Goal: Information Seeking & Learning: Understand process/instructions

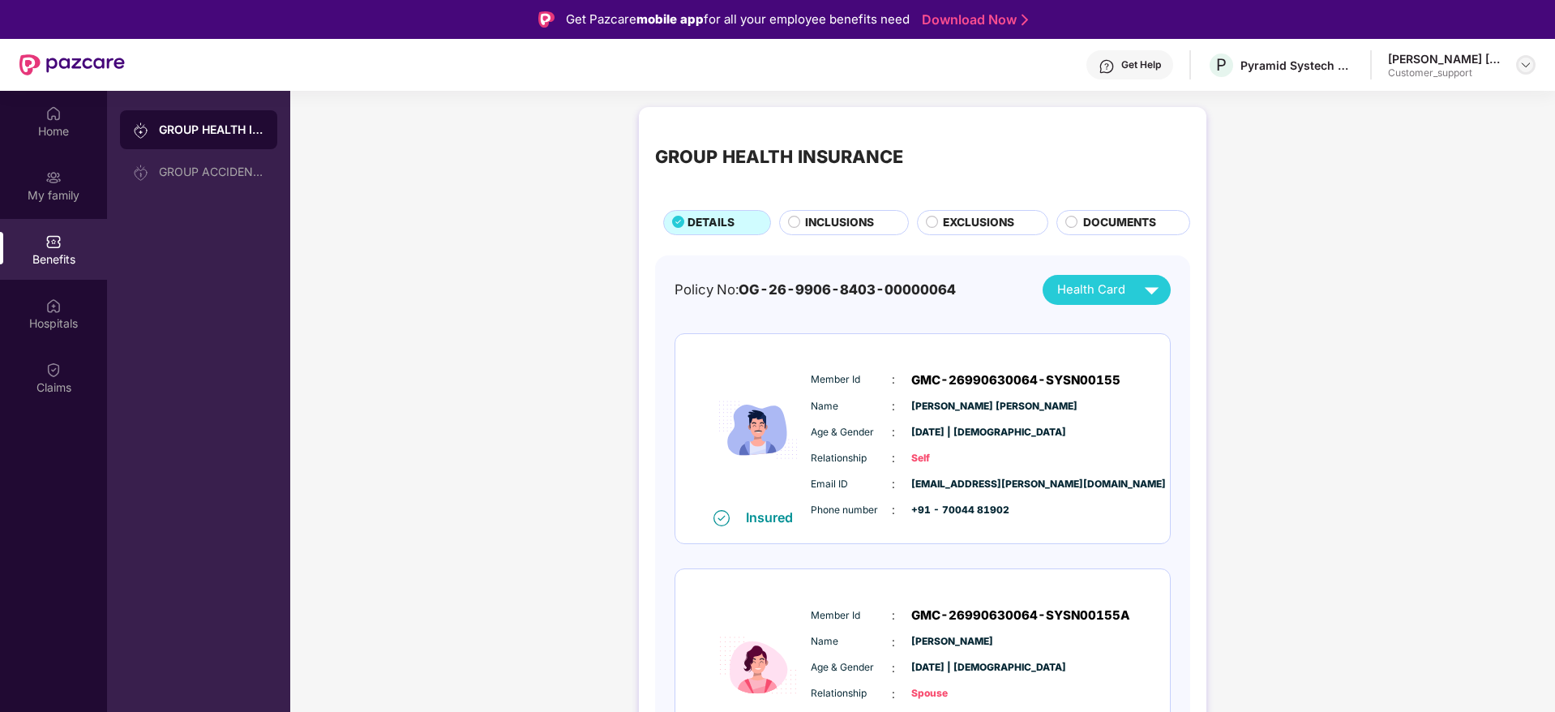
click at [1526, 65] on img at bounding box center [1525, 64] width 13 height 13
click at [1442, 114] on div "Switch to support view" at bounding box center [1449, 104] width 211 height 32
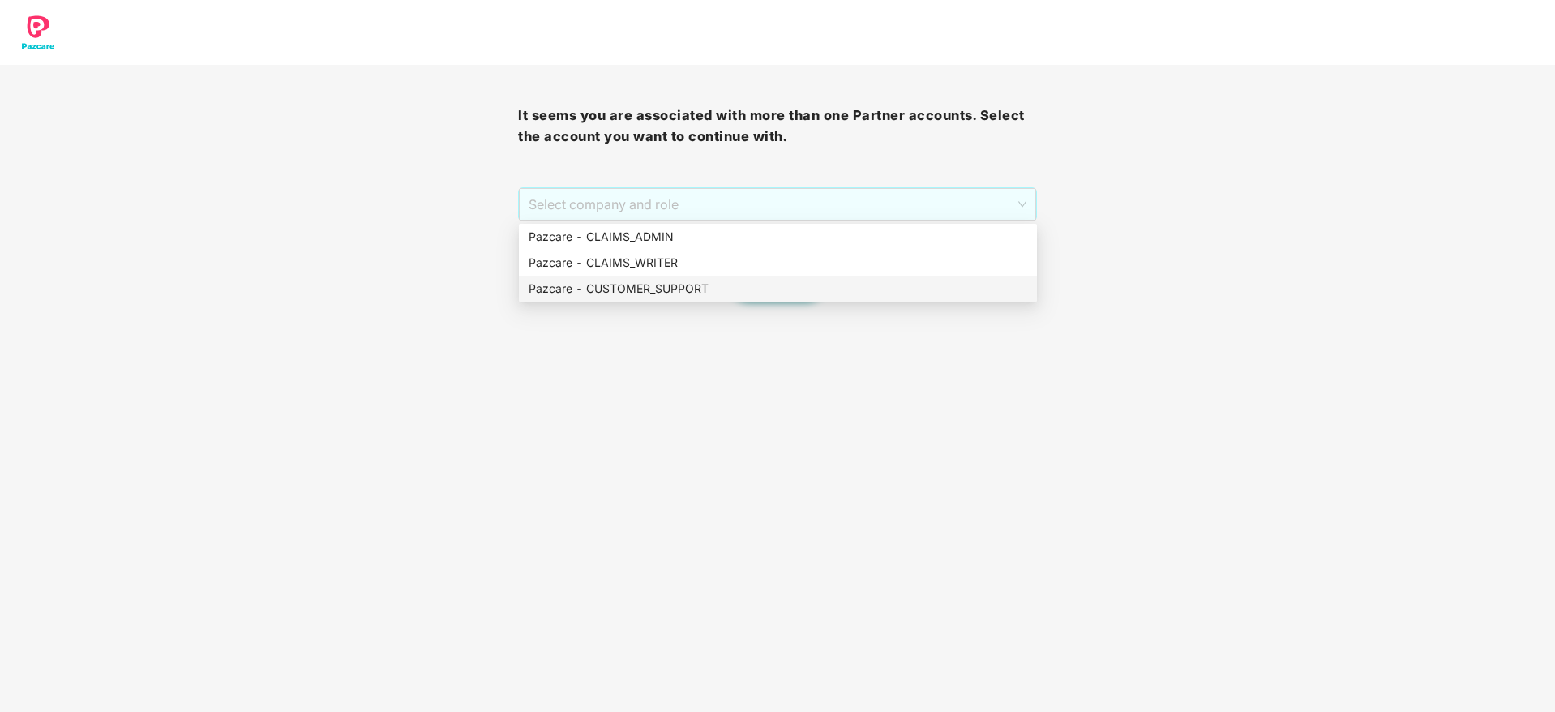
drag, startPoint x: 696, startPoint y: 204, endPoint x: 715, endPoint y: 303, distance: 101.5
click at [715, 303] on body "It seems you are associated with more than one Partner accounts. Select the acc…" at bounding box center [777, 356] width 1555 height 712
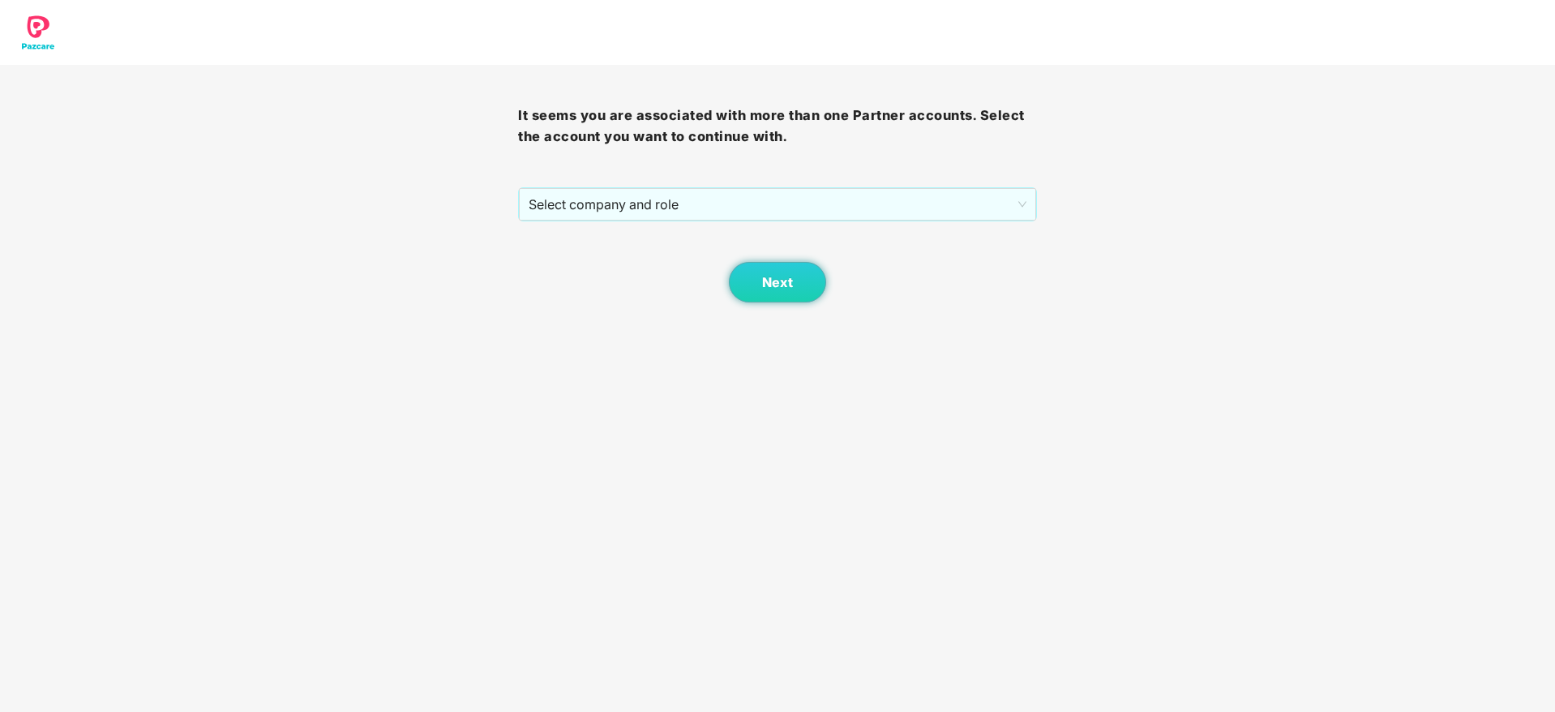
click at [715, 303] on body "It seems you are associated with more than one Partner accounts. Select the acc…" at bounding box center [777, 356] width 1555 height 712
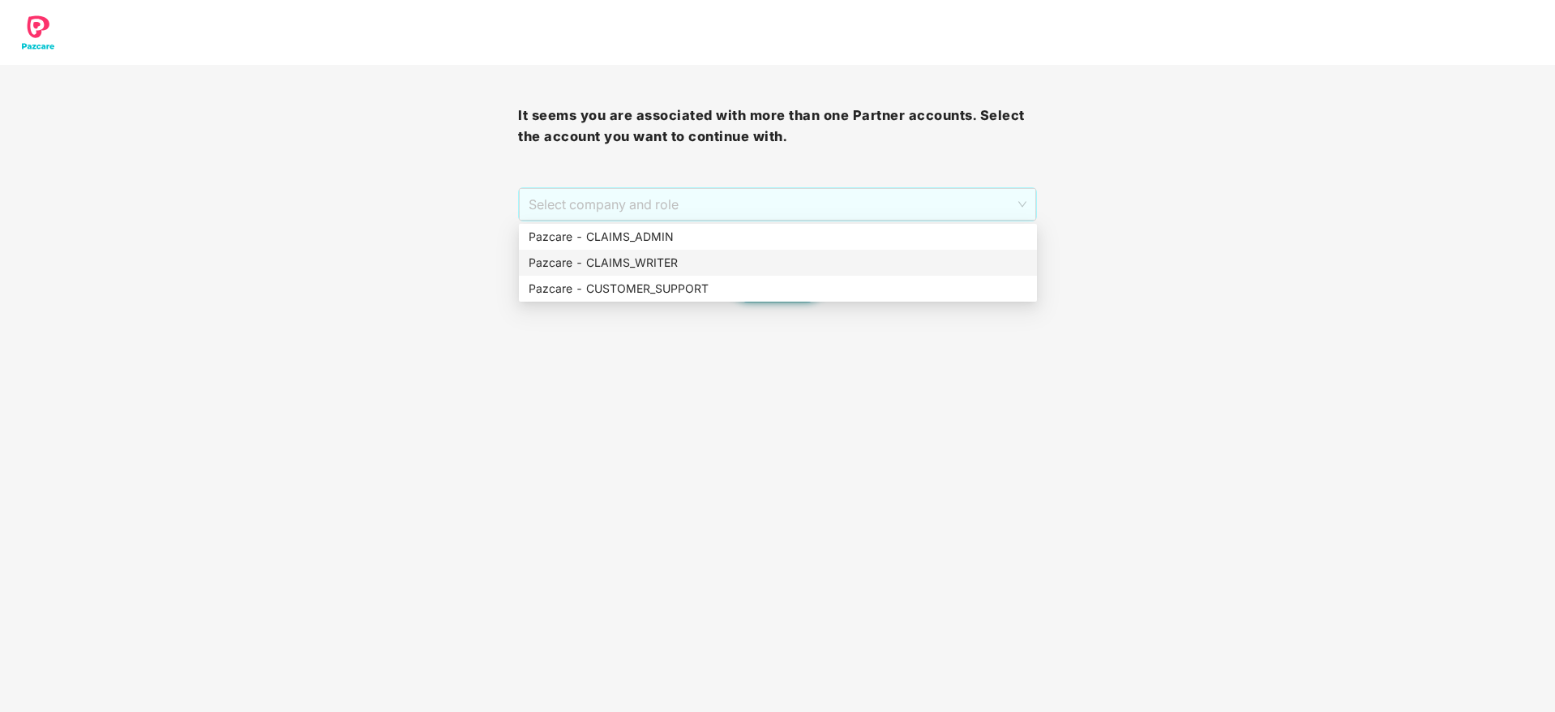
drag, startPoint x: 699, startPoint y: 196, endPoint x: 705, endPoint y: 278, distance: 82.1
click at [705, 278] on body "It seems you are associated with more than one Partner accounts. Select the acc…" at bounding box center [777, 356] width 1555 height 712
click at [705, 278] on div "Pazcare - CUSTOMER_SUPPORT" at bounding box center [778, 289] width 518 height 26
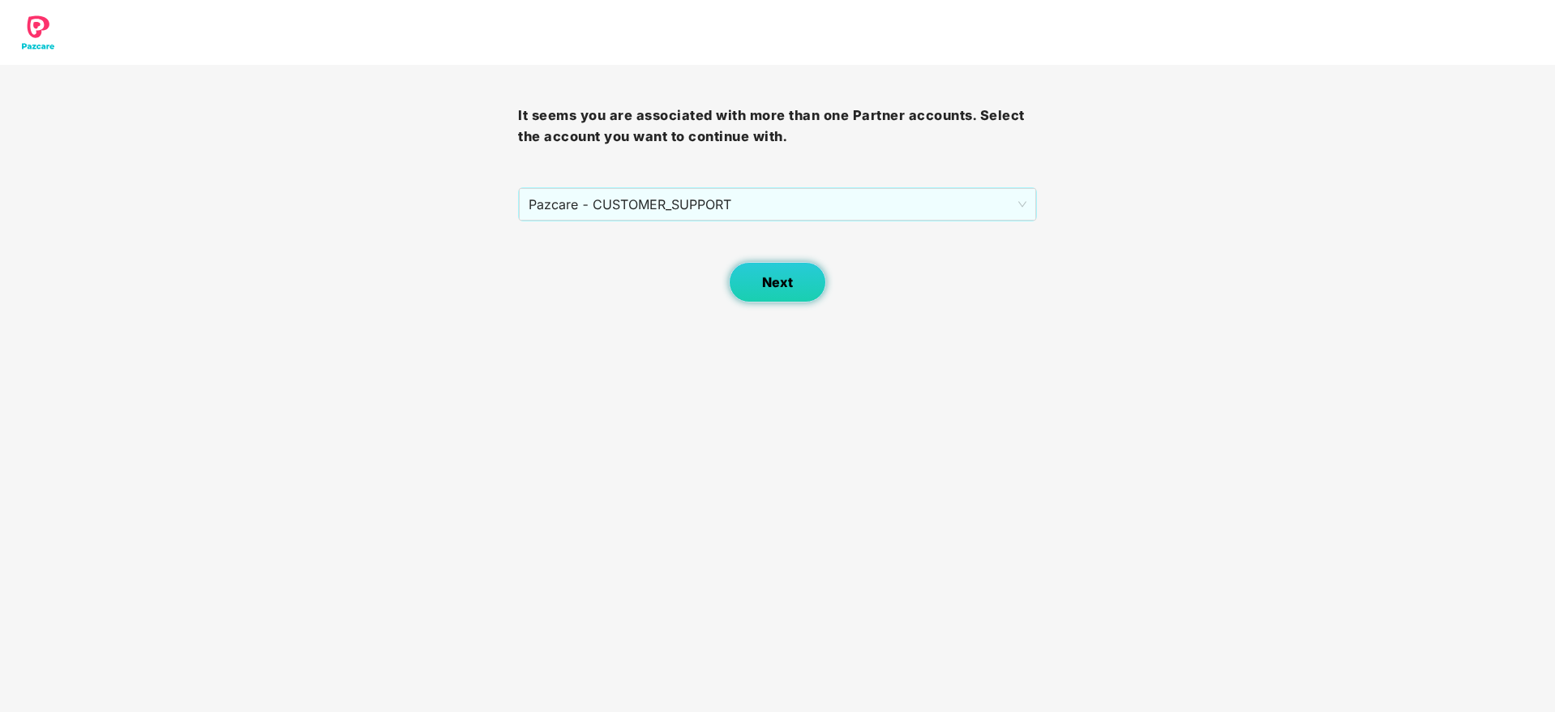
click at [758, 285] on button "Next" at bounding box center [777, 282] width 97 height 41
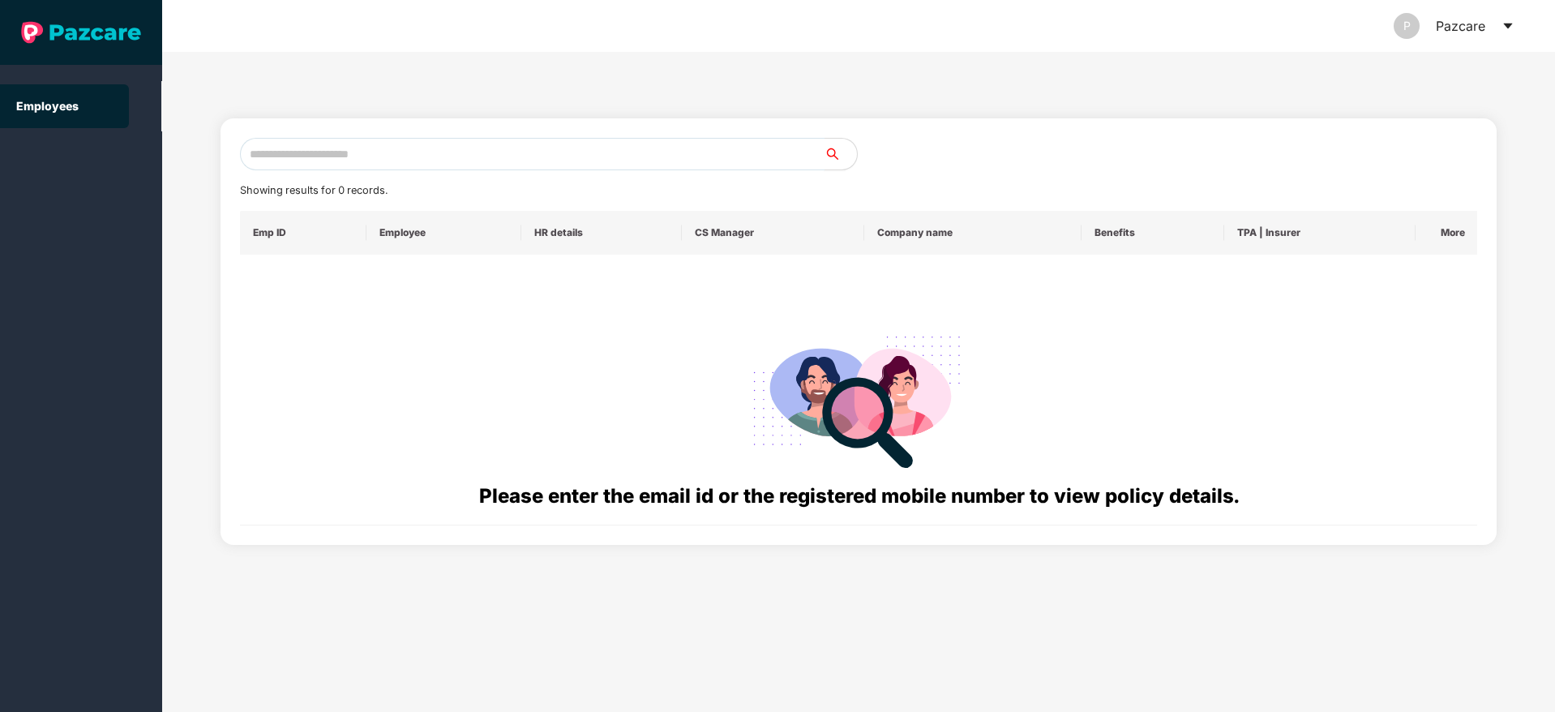
click at [514, 144] on input "text" at bounding box center [532, 154] width 585 height 32
paste input "**********"
click at [251, 158] on input "**********" at bounding box center [532, 154] width 585 height 32
click at [404, 154] on input "**********" at bounding box center [532, 154] width 585 height 32
drag, startPoint x: 404, startPoint y: 154, endPoint x: 150, endPoint y: 152, distance: 253.8
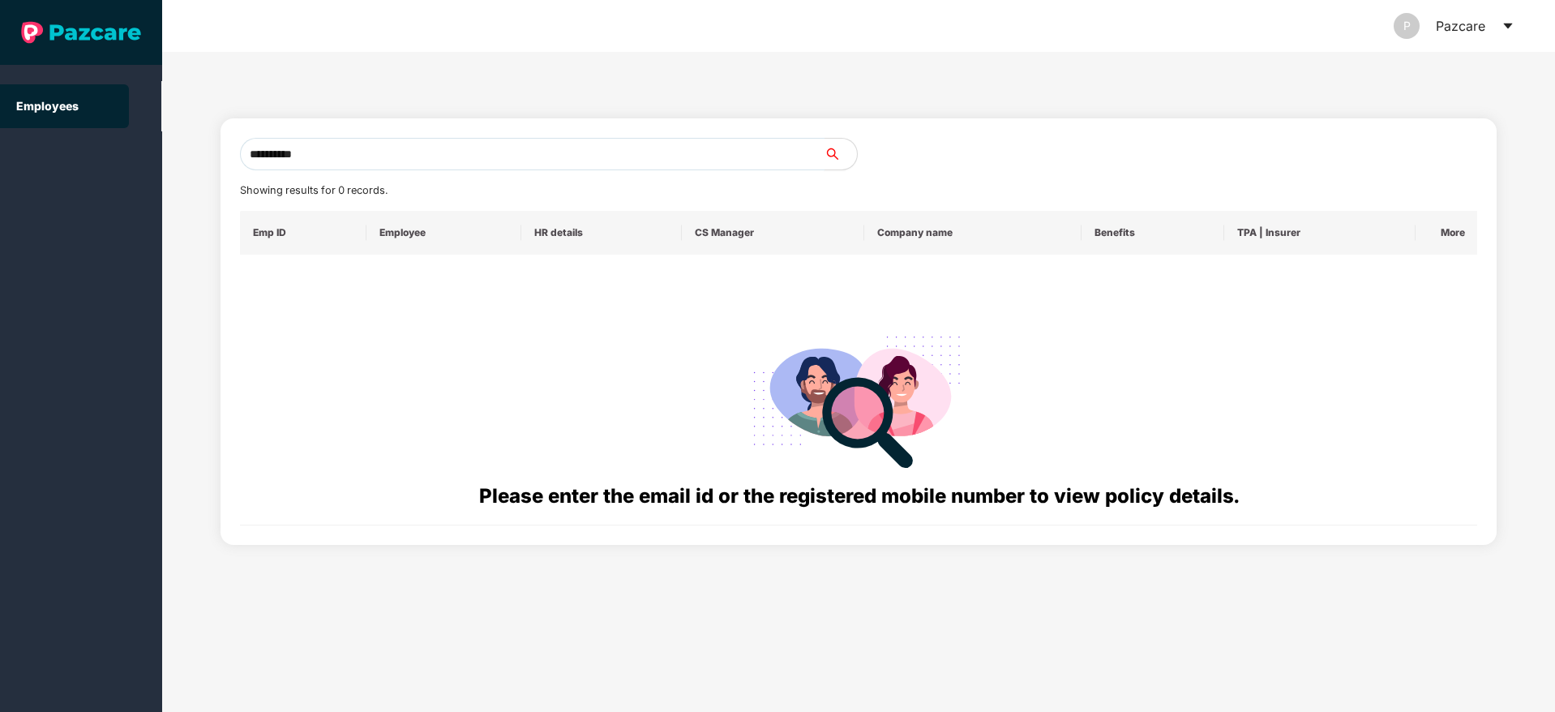
click at [150, 152] on section "**********" at bounding box center [777, 356] width 1555 height 712
paste input "**********"
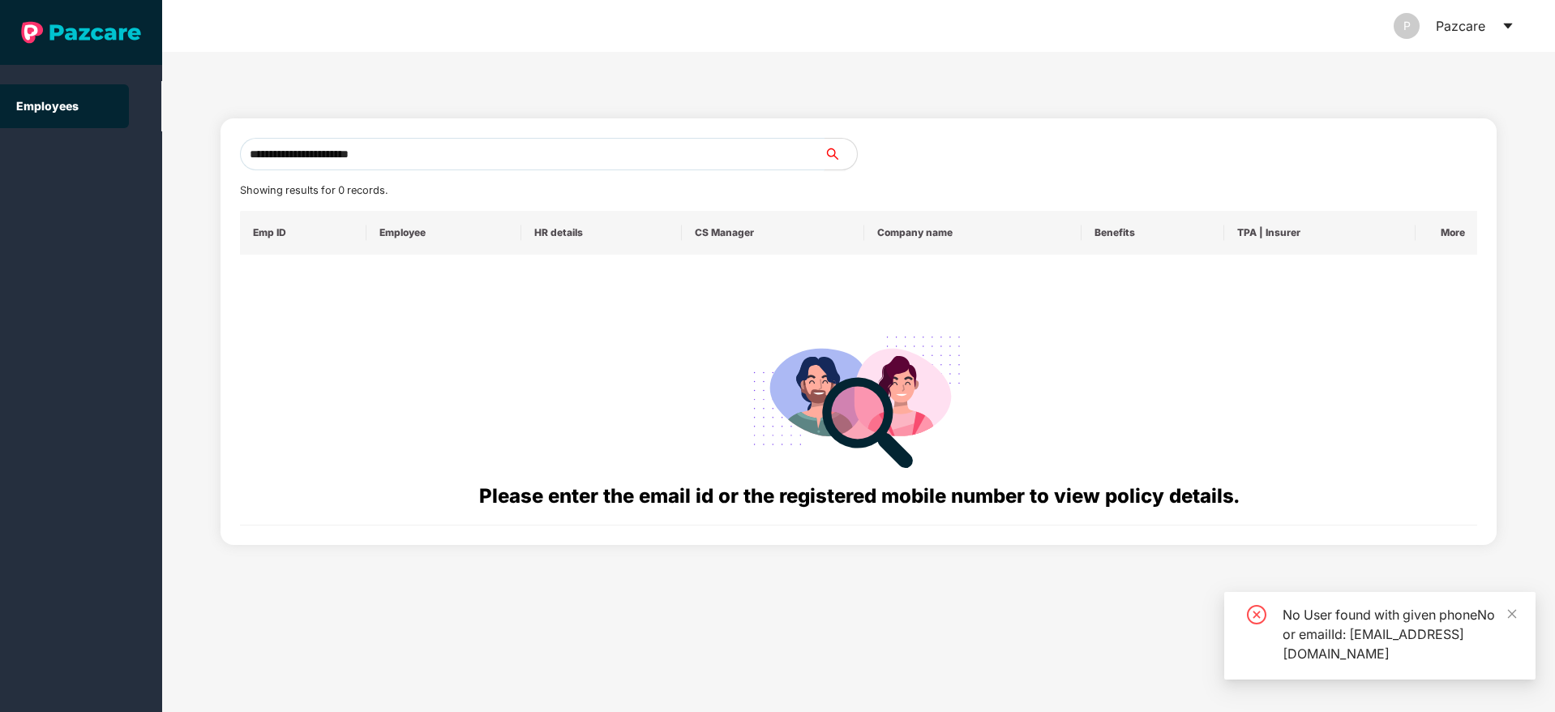
type input "**********"
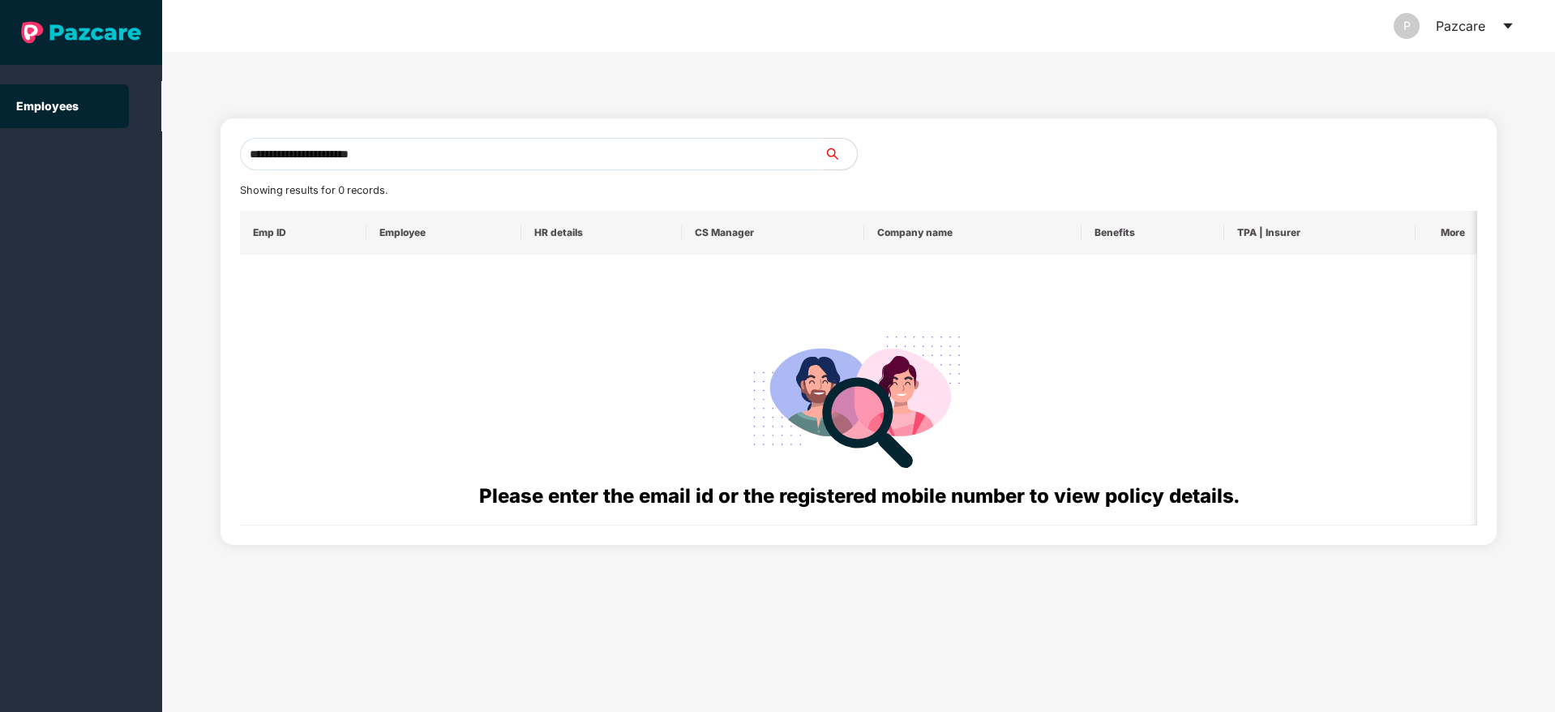
click at [1505, 28] on icon "caret-down" at bounding box center [1508, 25] width 13 height 13
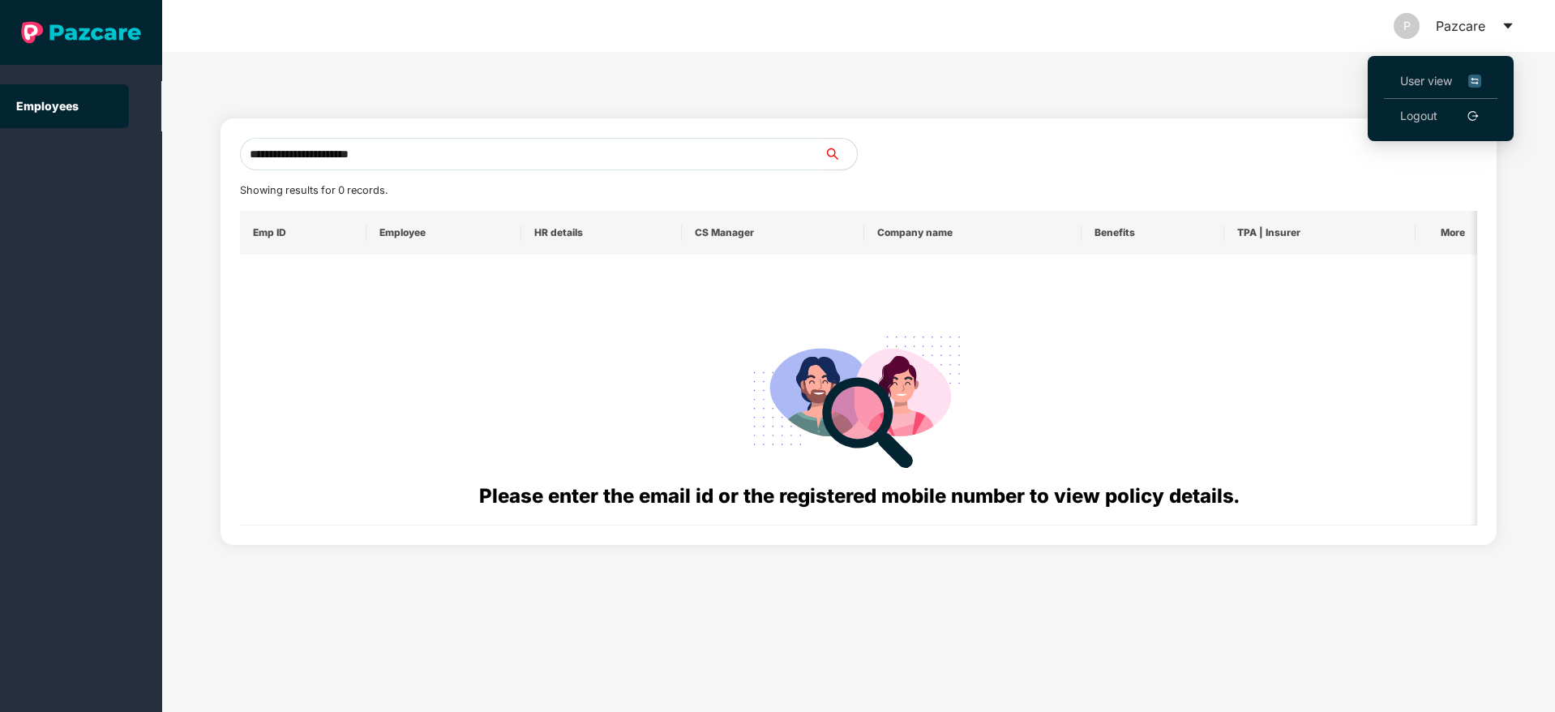
click at [1411, 77] on span "User view" at bounding box center [1440, 81] width 81 height 18
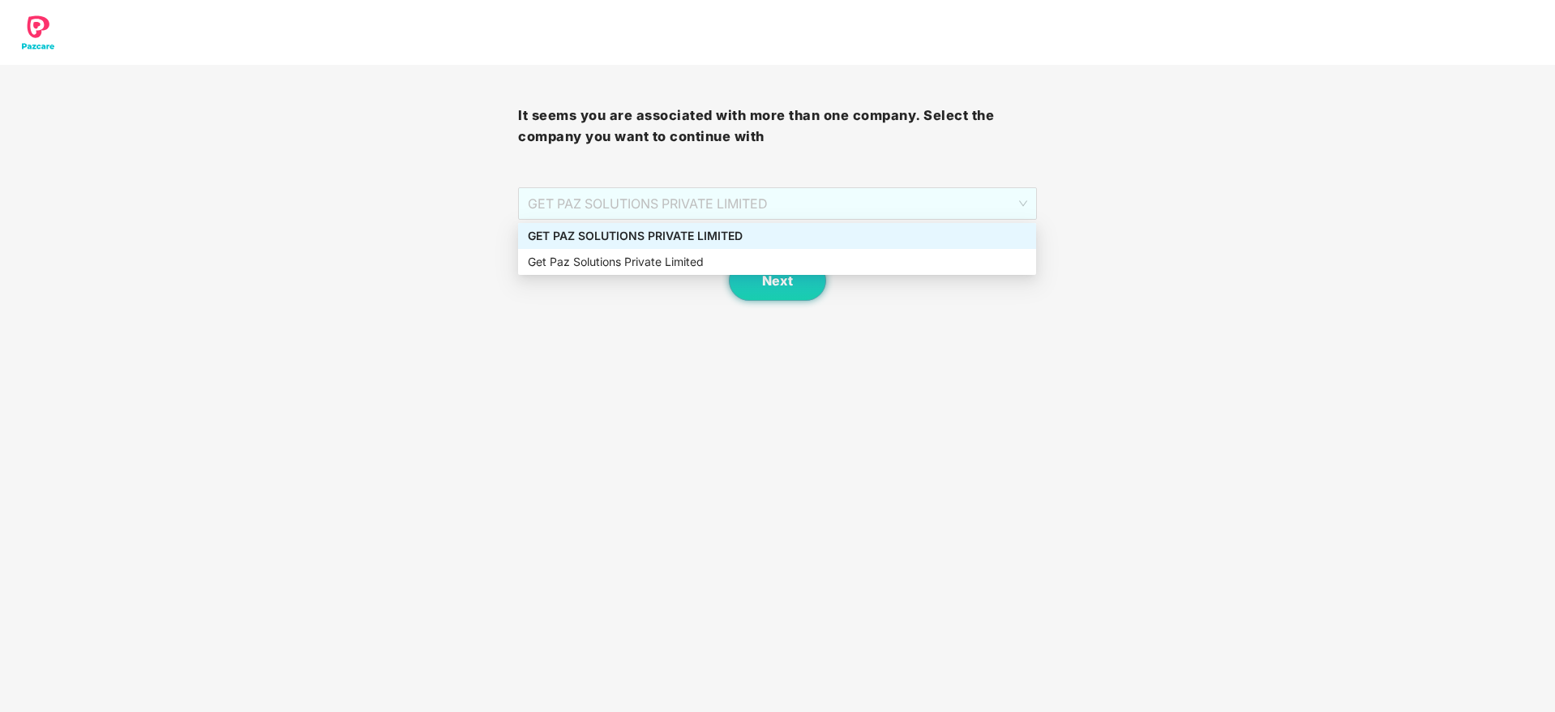
drag, startPoint x: 712, startPoint y: 206, endPoint x: 713, endPoint y: 228, distance: 22.0
click at [713, 228] on body "It seems you are associated with more than one company. Select the company you …" at bounding box center [777, 356] width 1555 height 712
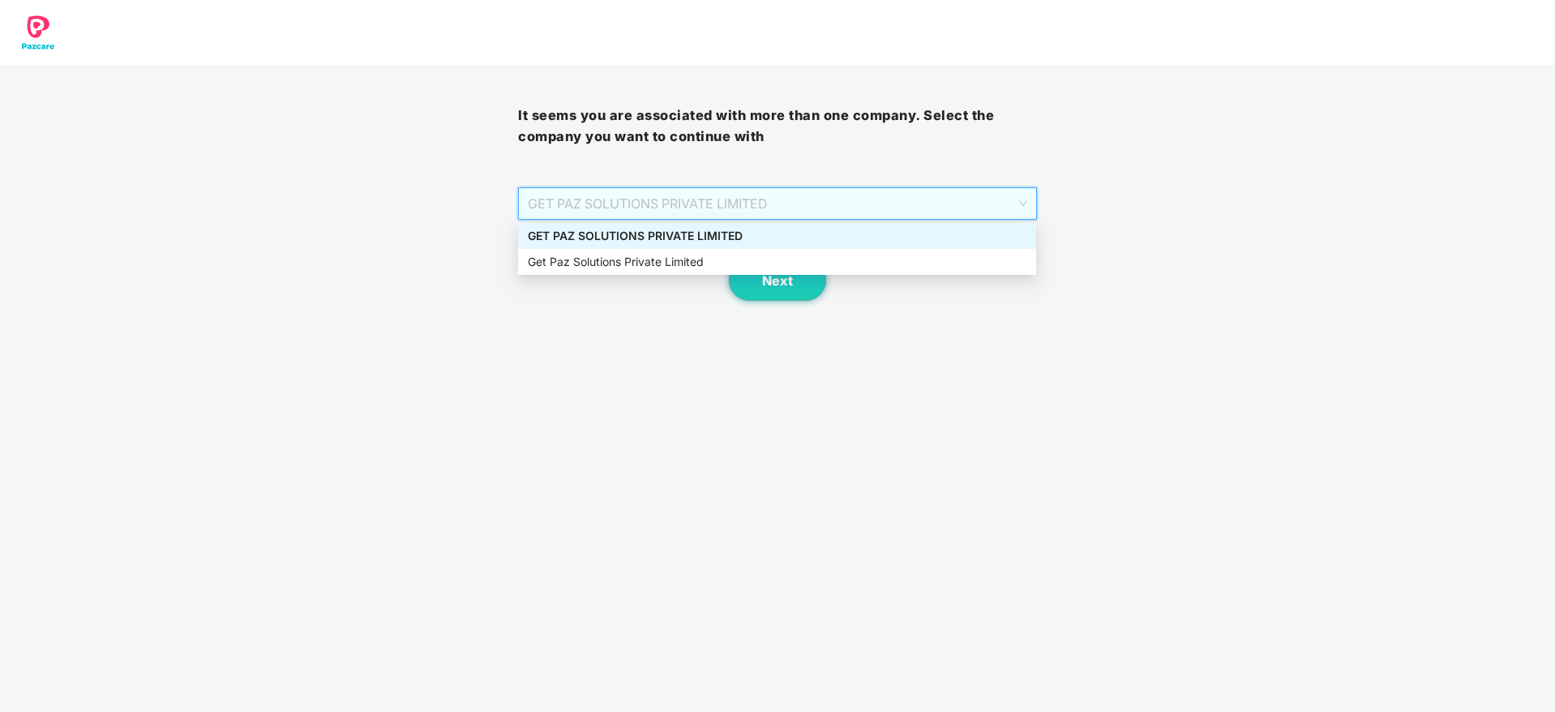
click at [713, 228] on div "GET PAZ SOLUTIONS PRIVATE LIMITED" at bounding box center [777, 236] width 499 height 18
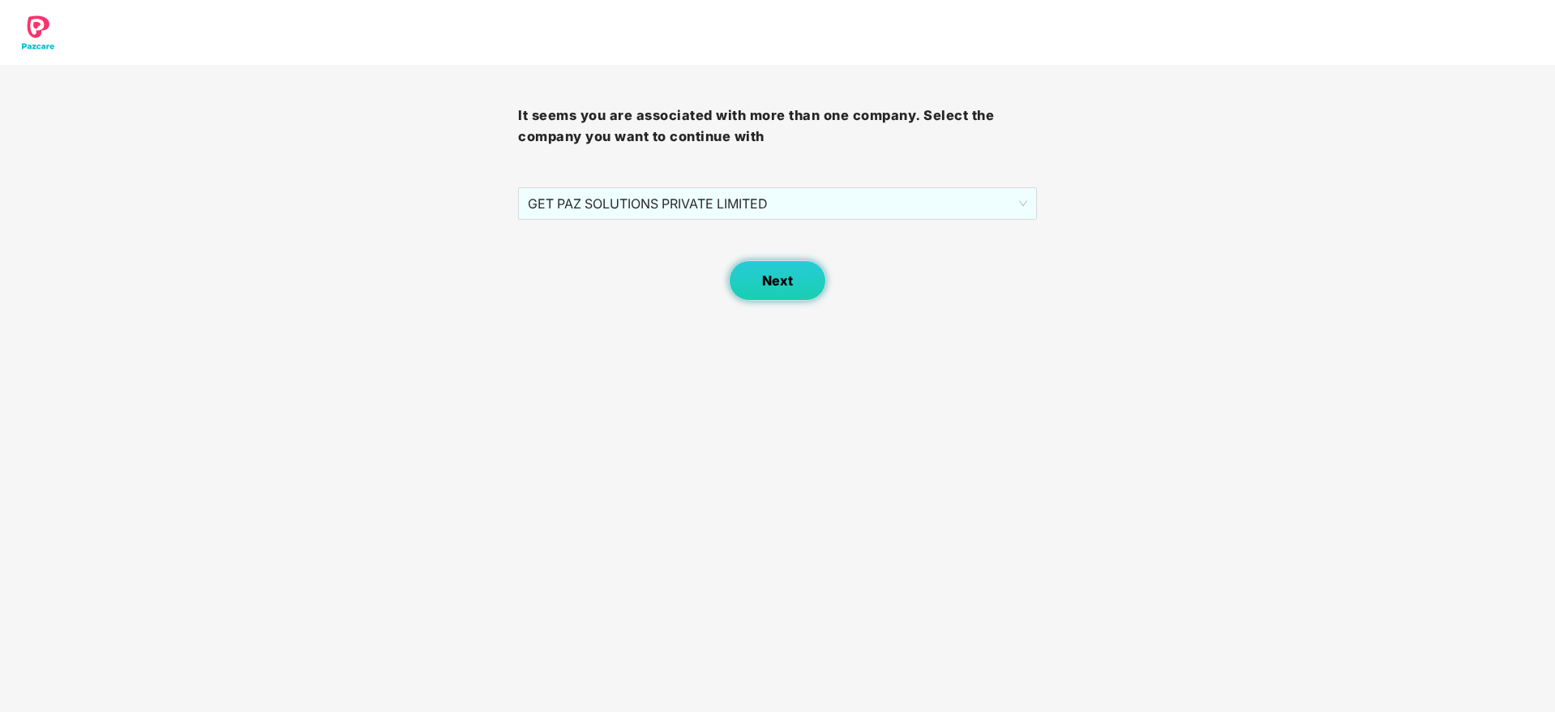
click at [782, 270] on button "Next" at bounding box center [777, 280] width 97 height 41
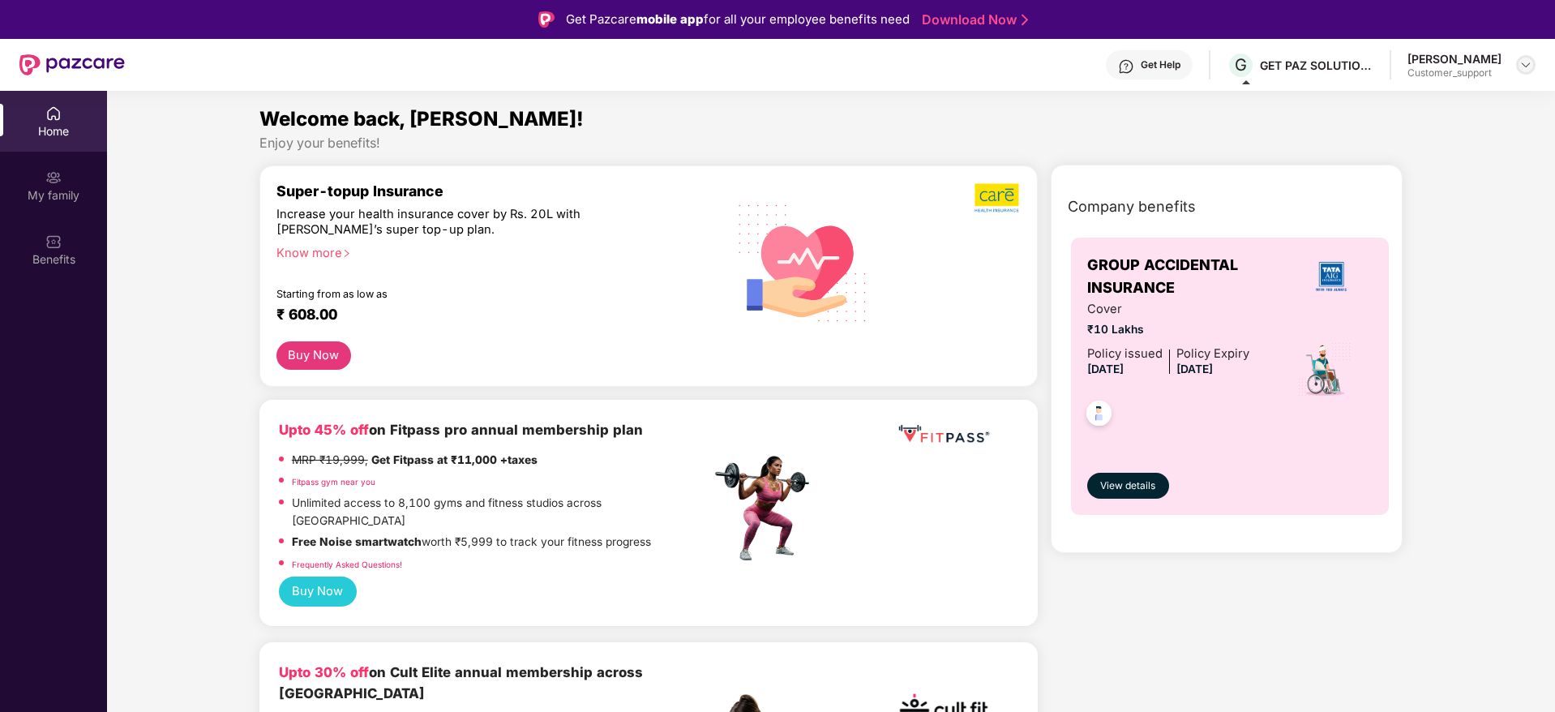
click at [1521, 64] on img at bounding box center [1525, 64] width 13 height 13
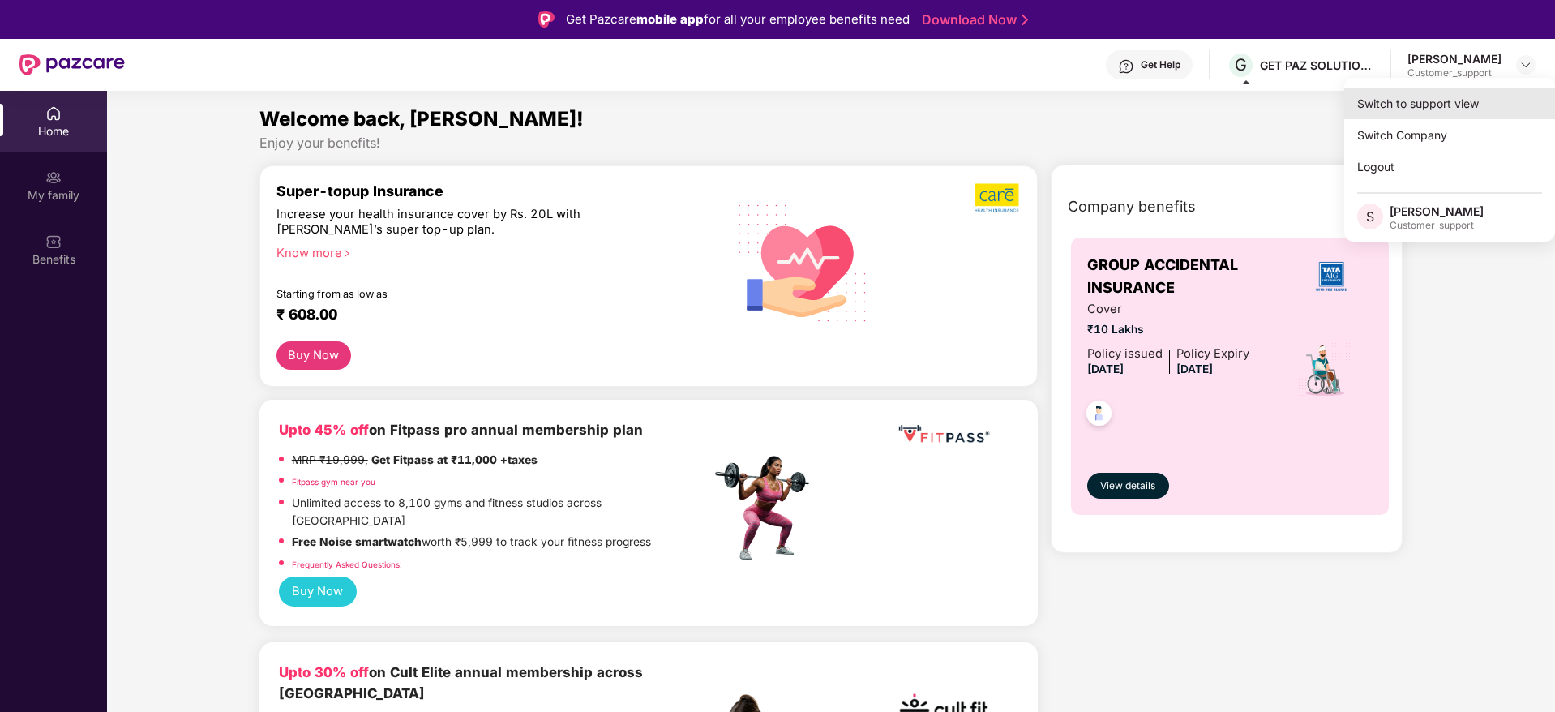
click at [1439, 117] on div "Switch to support view" at bounding box center [1449, 104] width 211 height 32
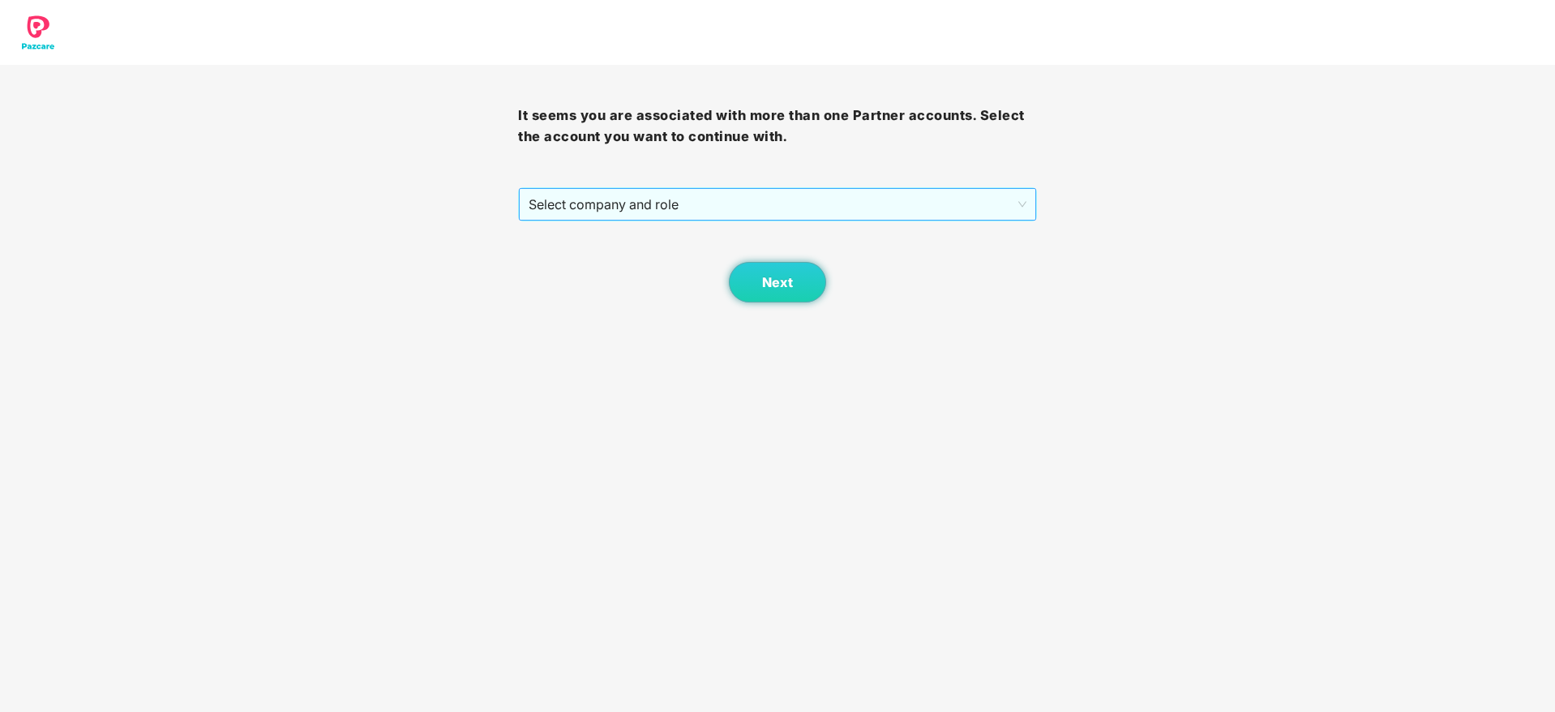
click at [777, 208] on span "Select company and role" at bounding box center [777, 204] width 497 height 31
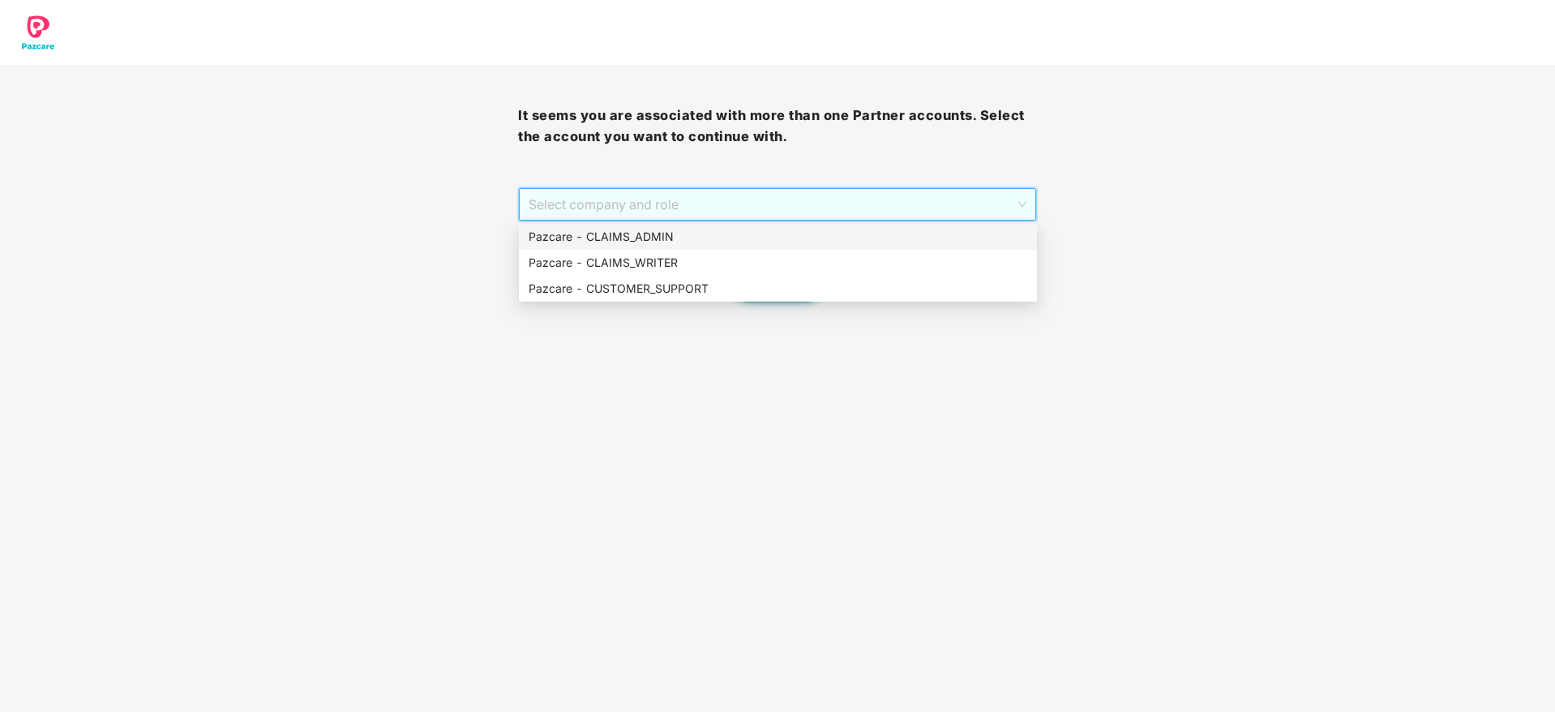
click at [728, 246] on div "Pazcare - CLAIMS_ADMIN" at bounding box center [778, 237] width 518 height 26
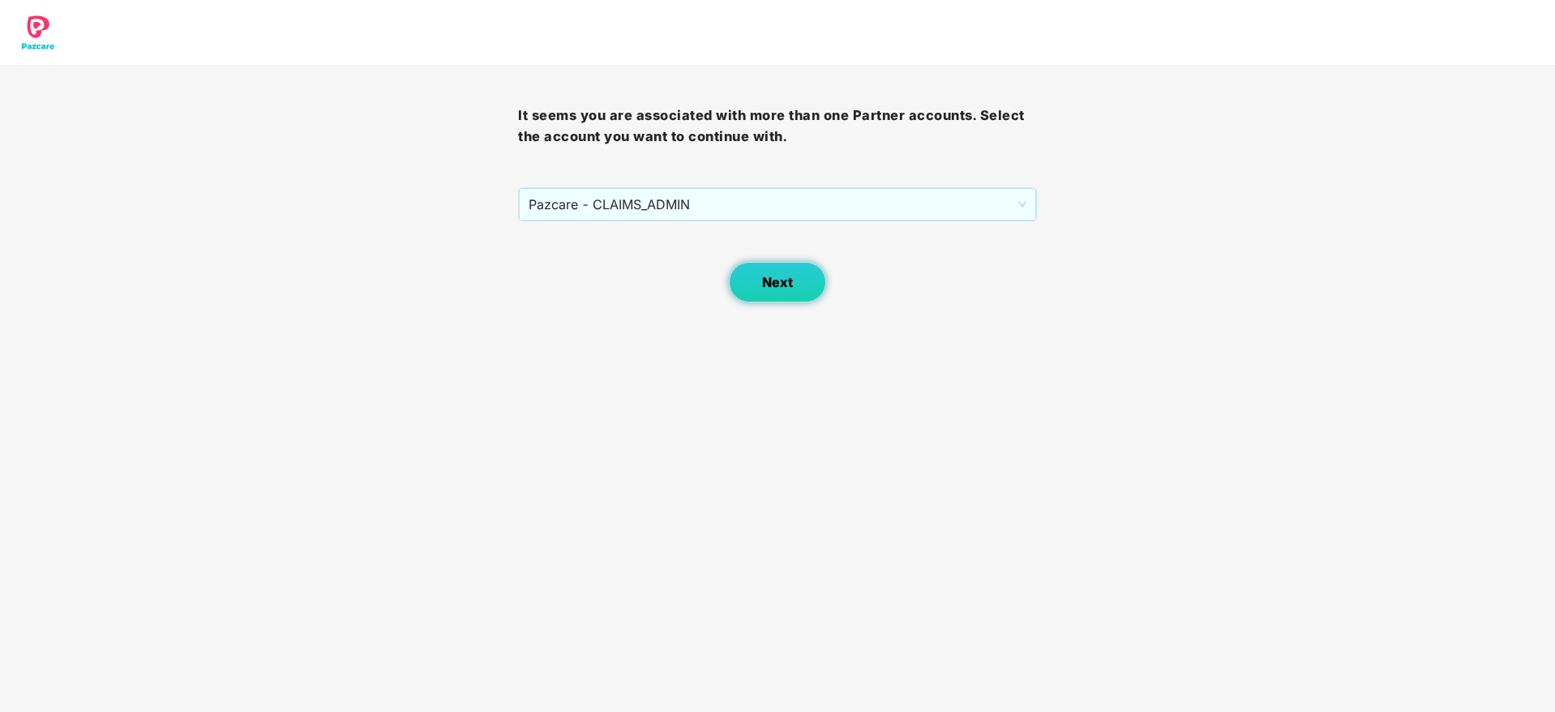
click at [794, 282] on button "Next" at bounding box center [777, 282] width 97 height 41
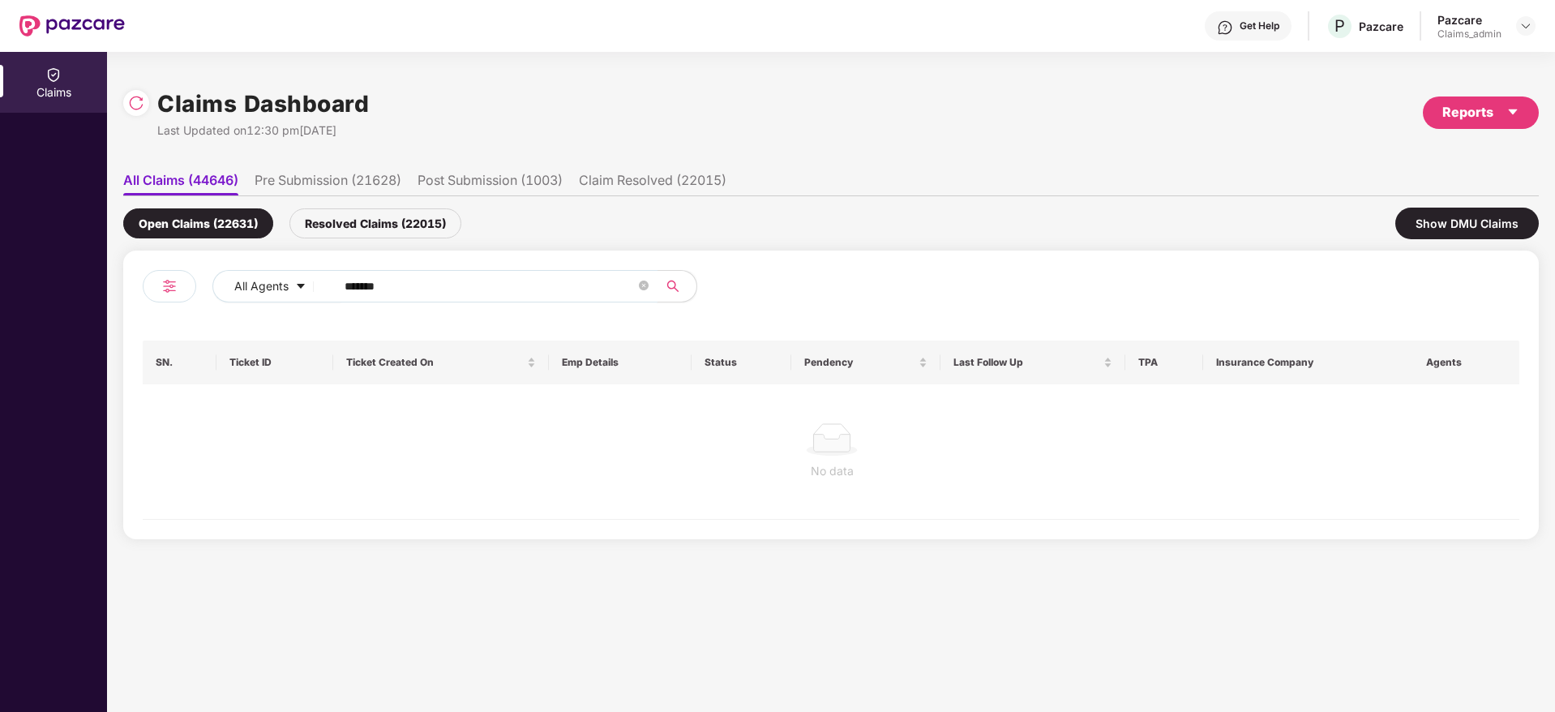
drag, startPoint x: 485, startPoint y: 298, endPoint x: 212, endPoint y: 322, distance: 273.5
click at [212, 322] on div "All Agents ****** SN. Ticket ID Ticket Created On Emp Details Status Pendency L…" at bounding box center [831, 395] width 1377 height 250
paste input "text"
type input "******"
click at [357, 217] on div "Resolved Claims (22015)" at bounding box center [375, 223] width 172 height 30
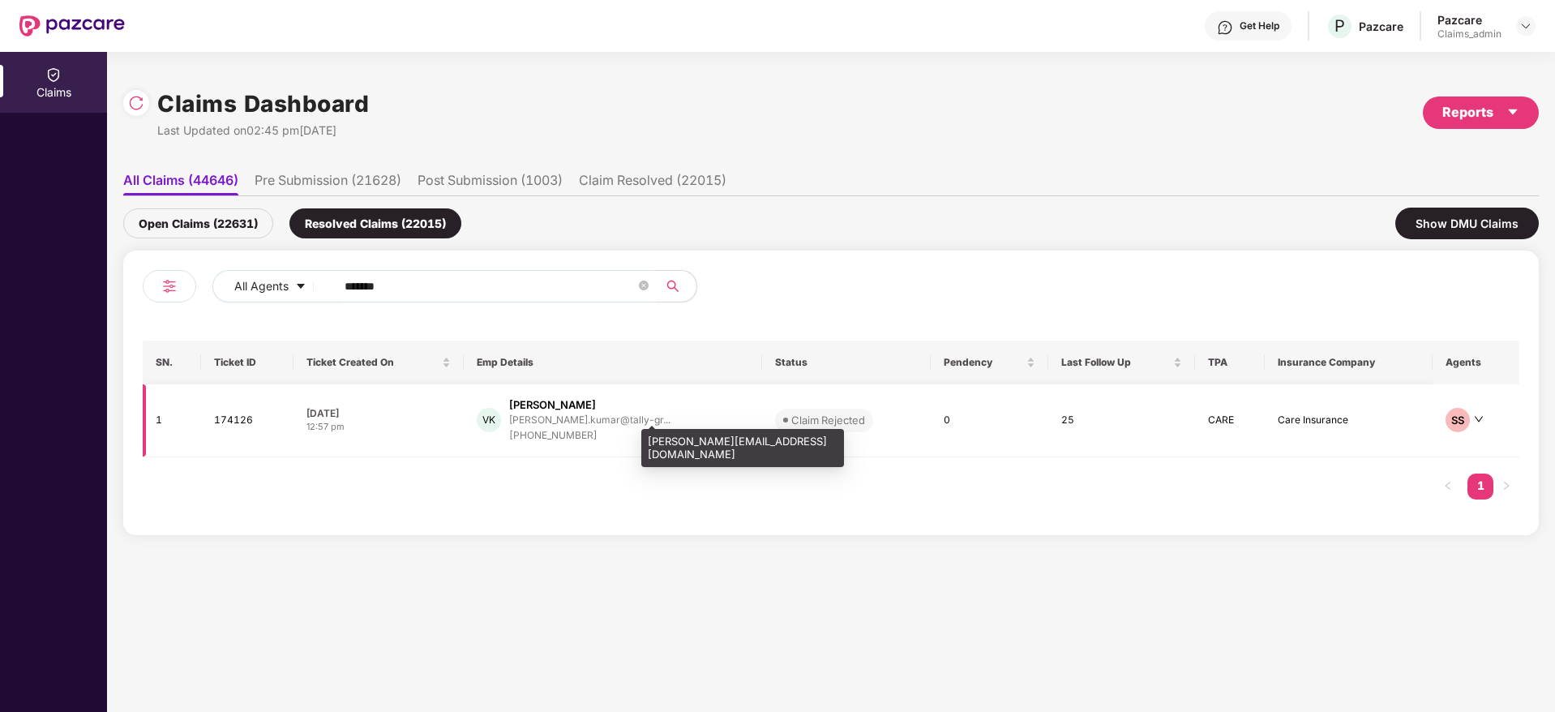
click at [576, 417] on div "[PERSON_NAME].kumar@tally-gr..." at bounding box center [589, 419] width 161 height 11
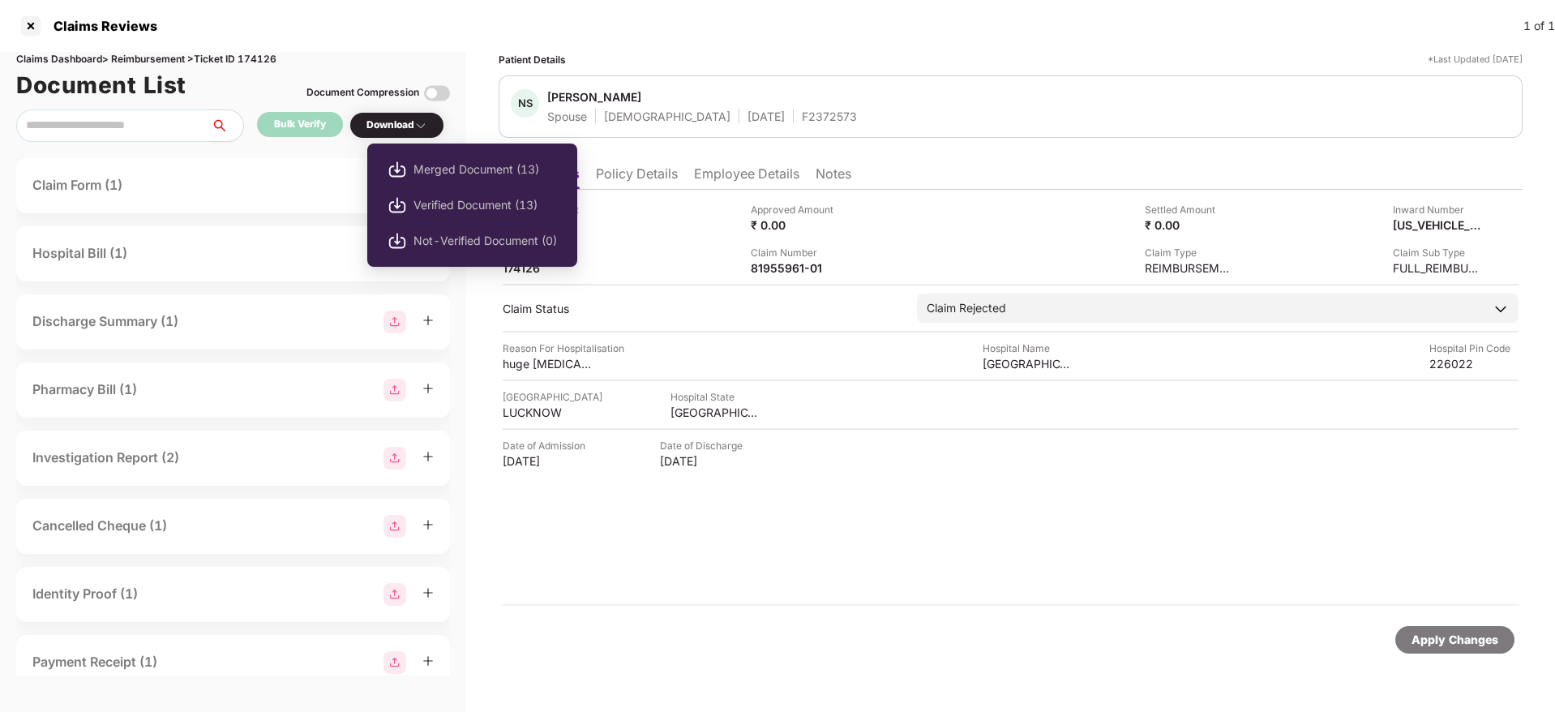
click at [391, 128] on div "Download" at bounding box center [396, 125] width 61 height 15
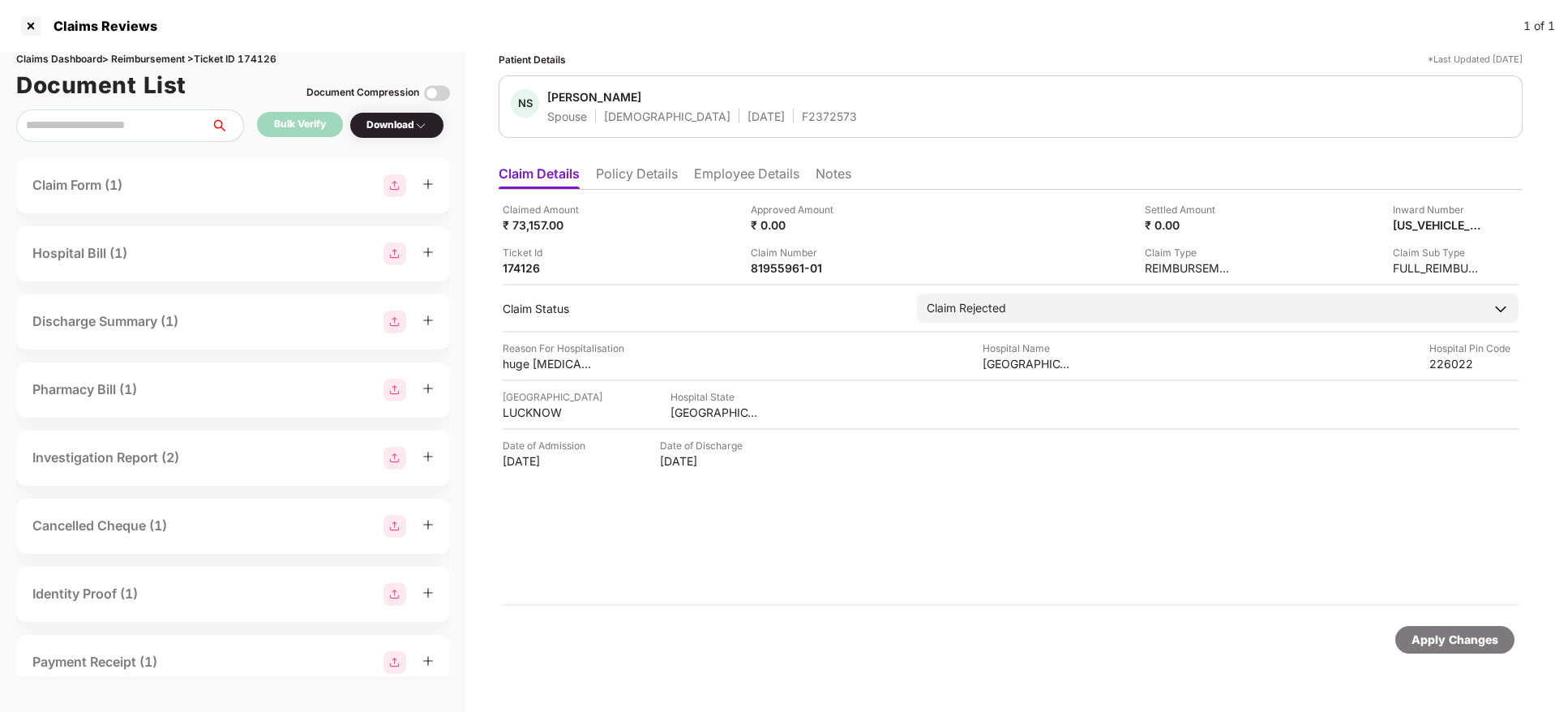
click at [391, 128] on div "Download" at bounding box center [396, 125] width 61 height 15
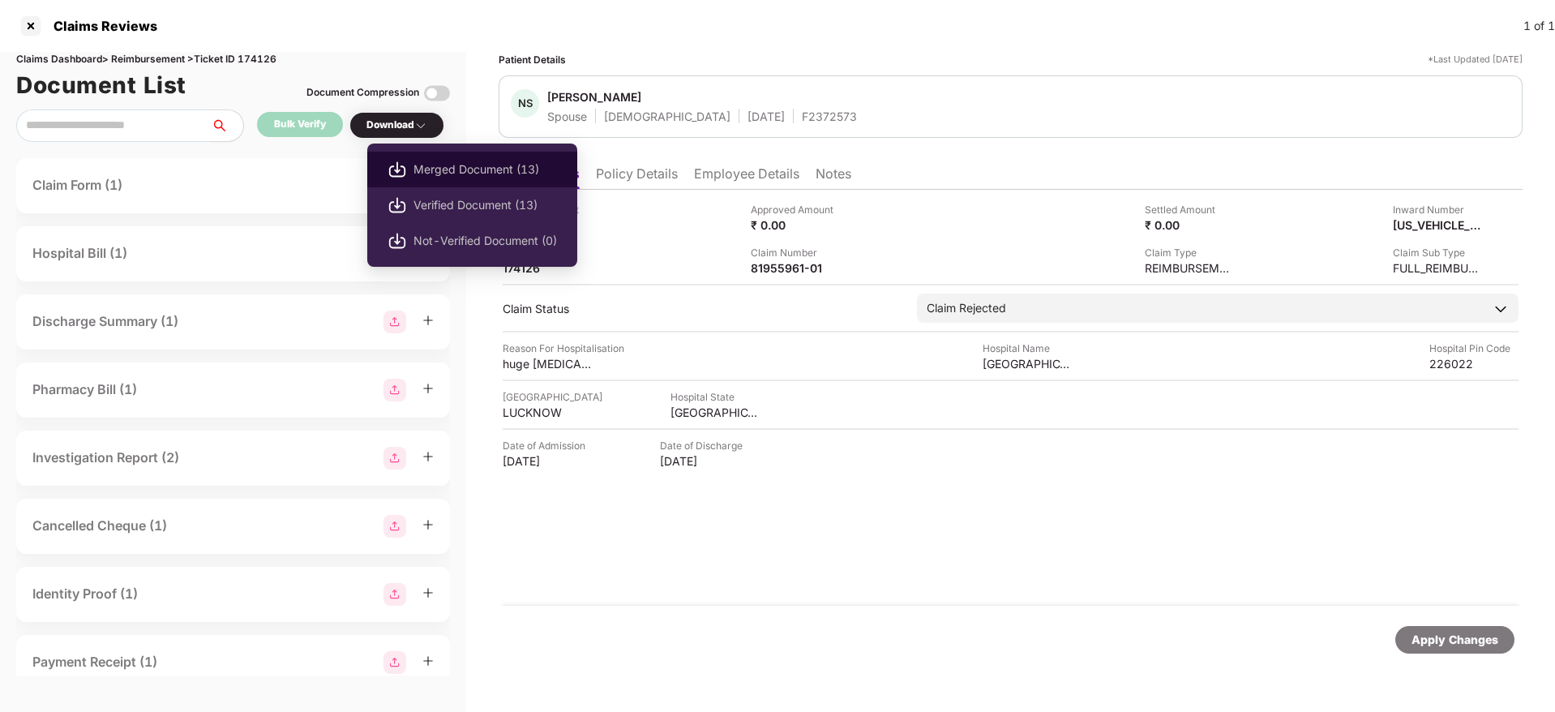
click at [425, 170] on span "Merged Document (13)" at bounding box center [486, 170] width 144 height 18
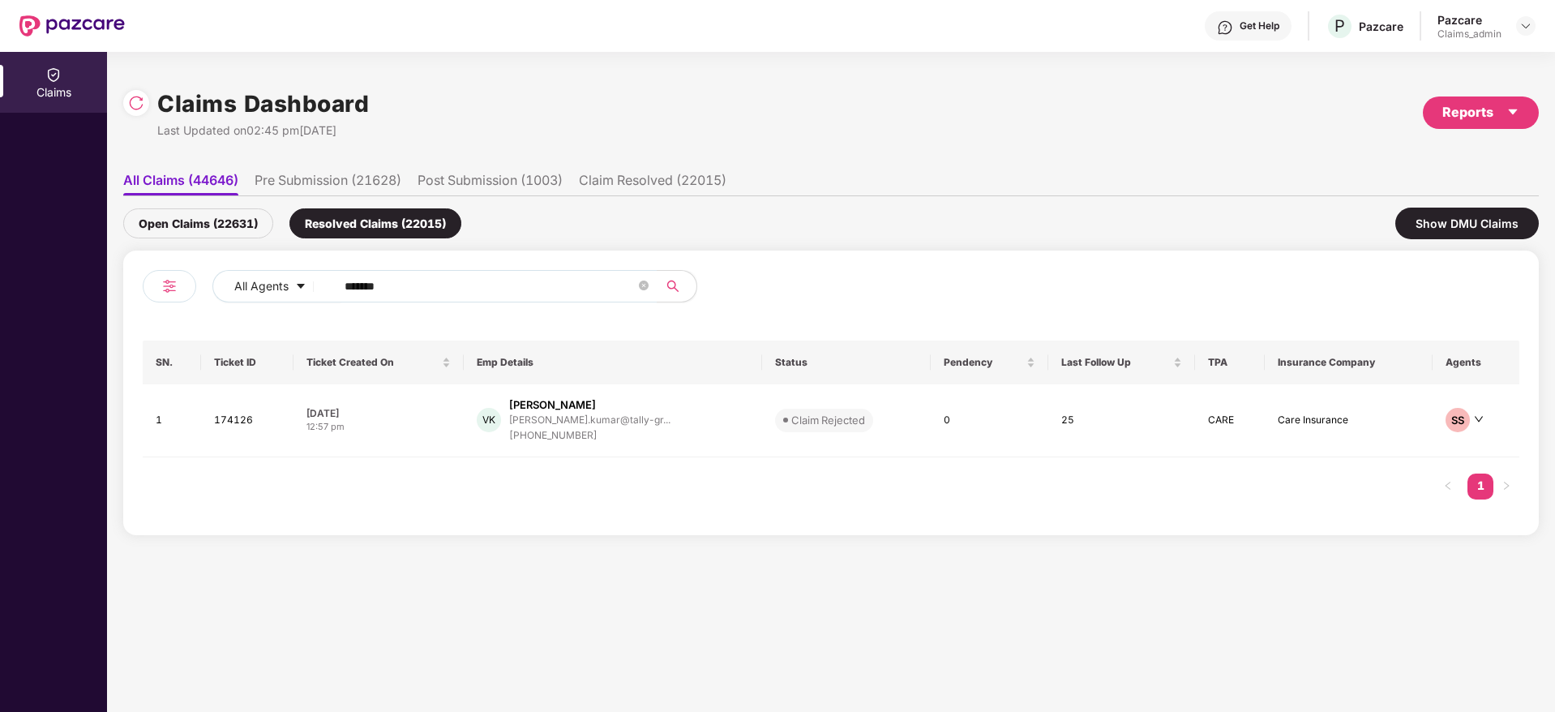
click at [1535, 19] on div at bounding box center [1525, 25] width 19 height 19
click at [1526, 25] on img at bounding box center [1525, 25] width 13 height 13
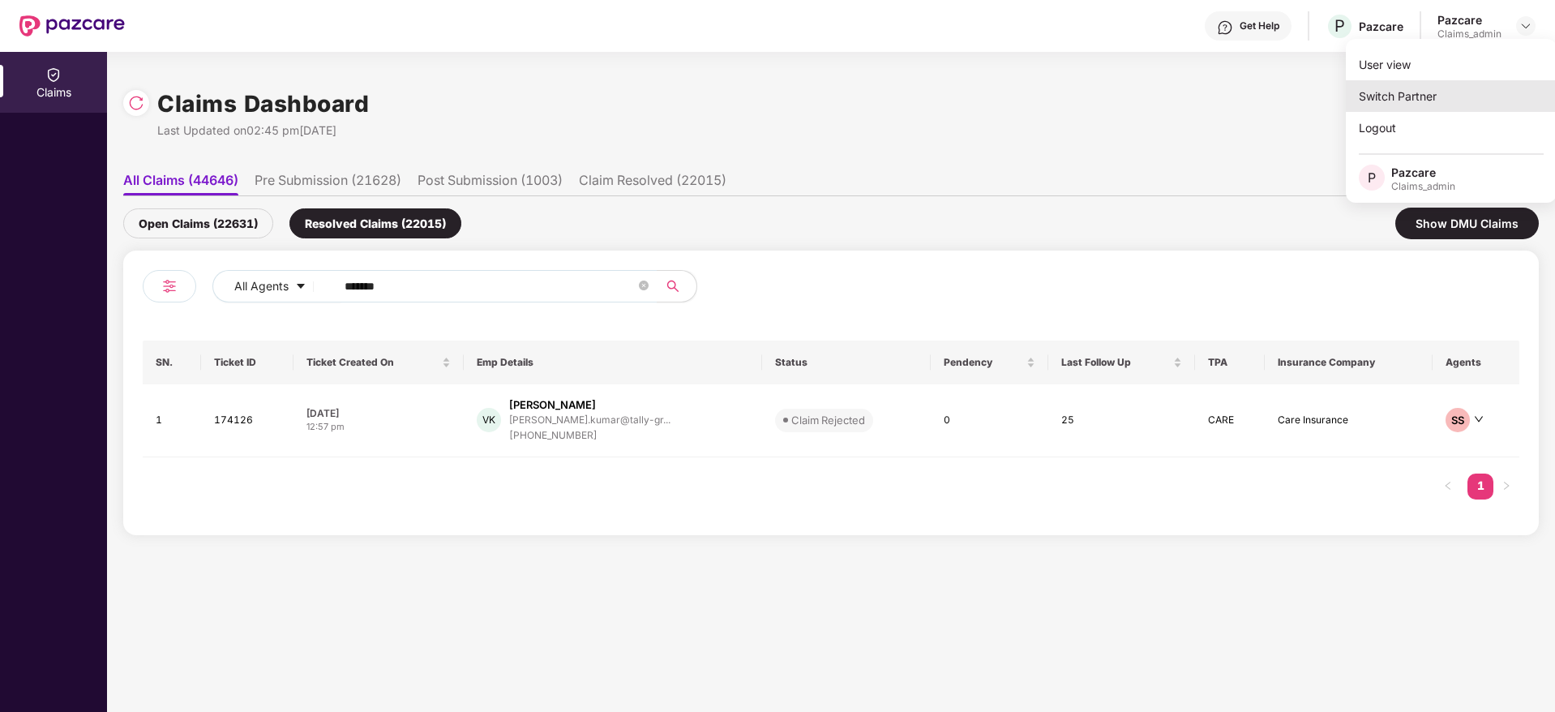
click at [1451, 93] on div "Switch Partner" at bounding box center [1451, 96] width 211 height 32
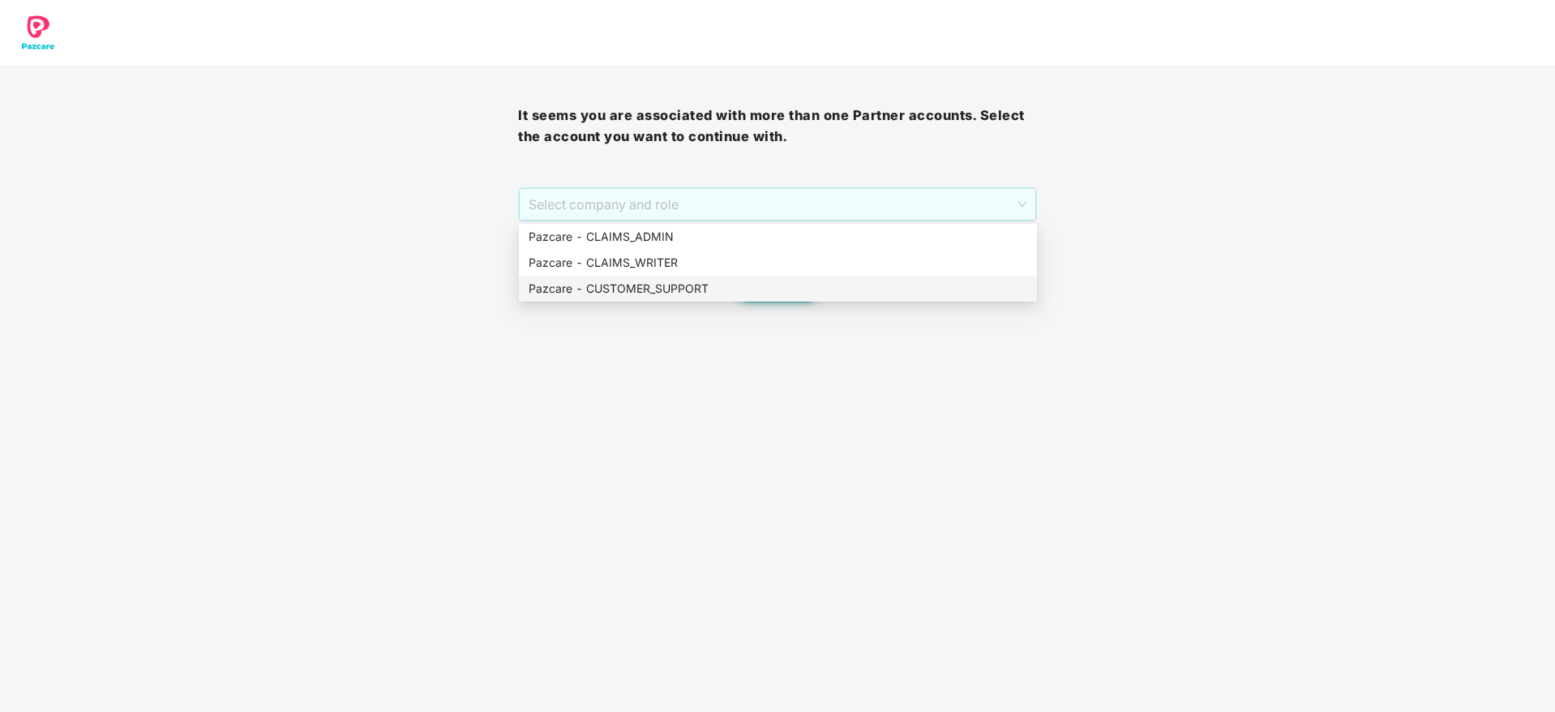
drag, startPoint x: 758, startPoint y: 204, endPoint x: 766, endPoint y: 287, distance: 83.1
click at [766, 287] on body "It seems you are associated with more than one Partner accounts. Select the acc…" at bounding box center [777, 356] width 1555 height 712
click at [766, 287] on div "Pazcare - CUSTOMER_SUPPORT" at bounding box center [778, 289] width 499 height 18
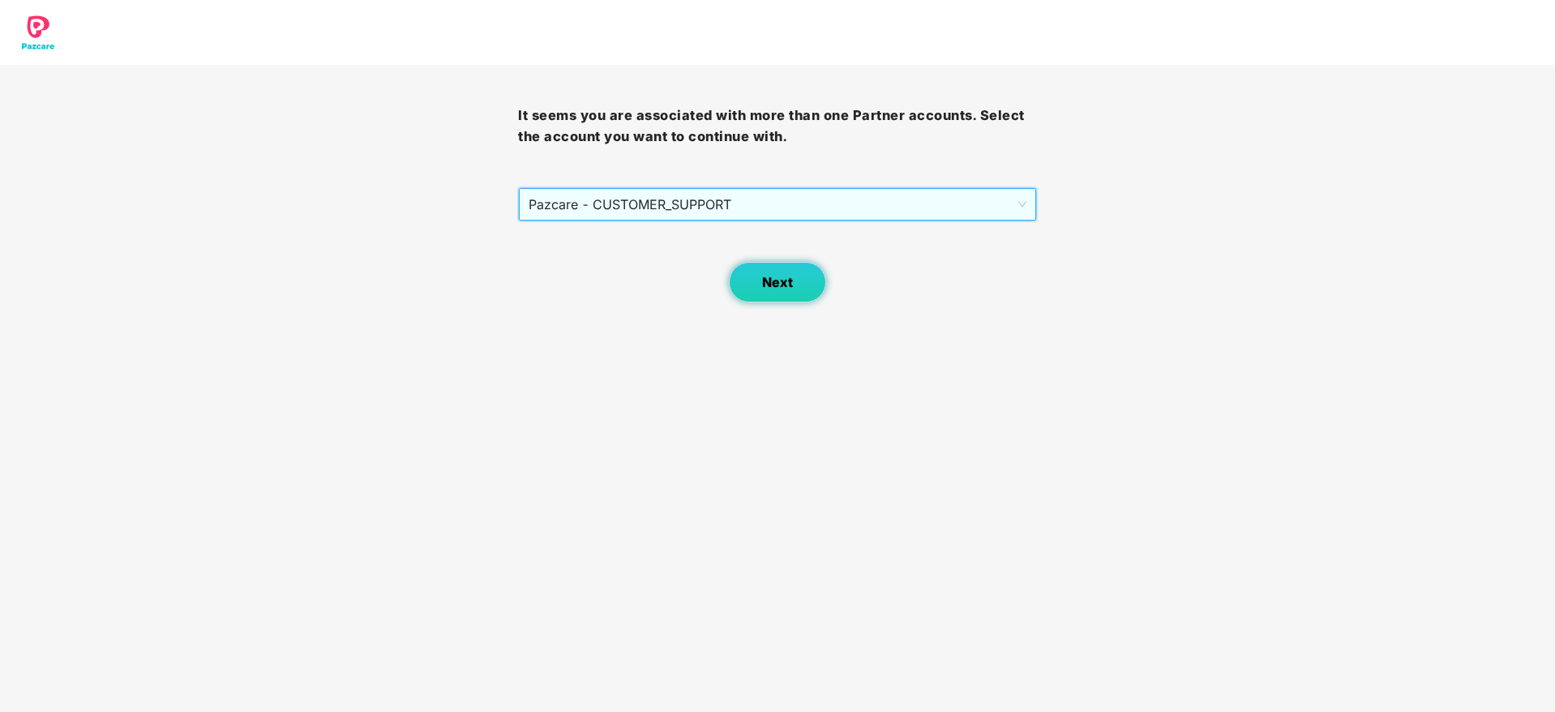
click at [776, 294] on button "Next" at bounding box center [777, 282] width 97 height 41
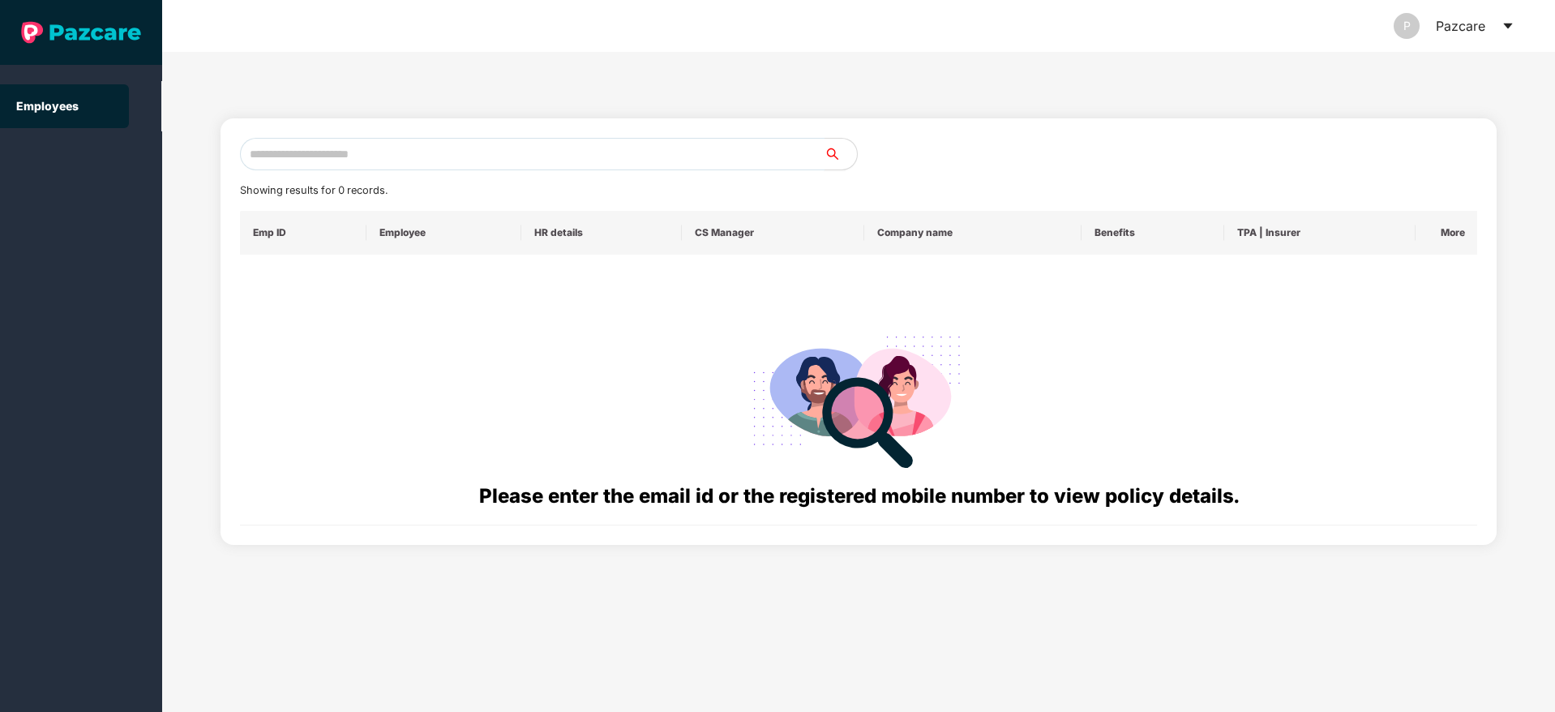
click at [447, 156] on input "text" at bounding box center [532, 154] width 585 height 32
paste input "**********"
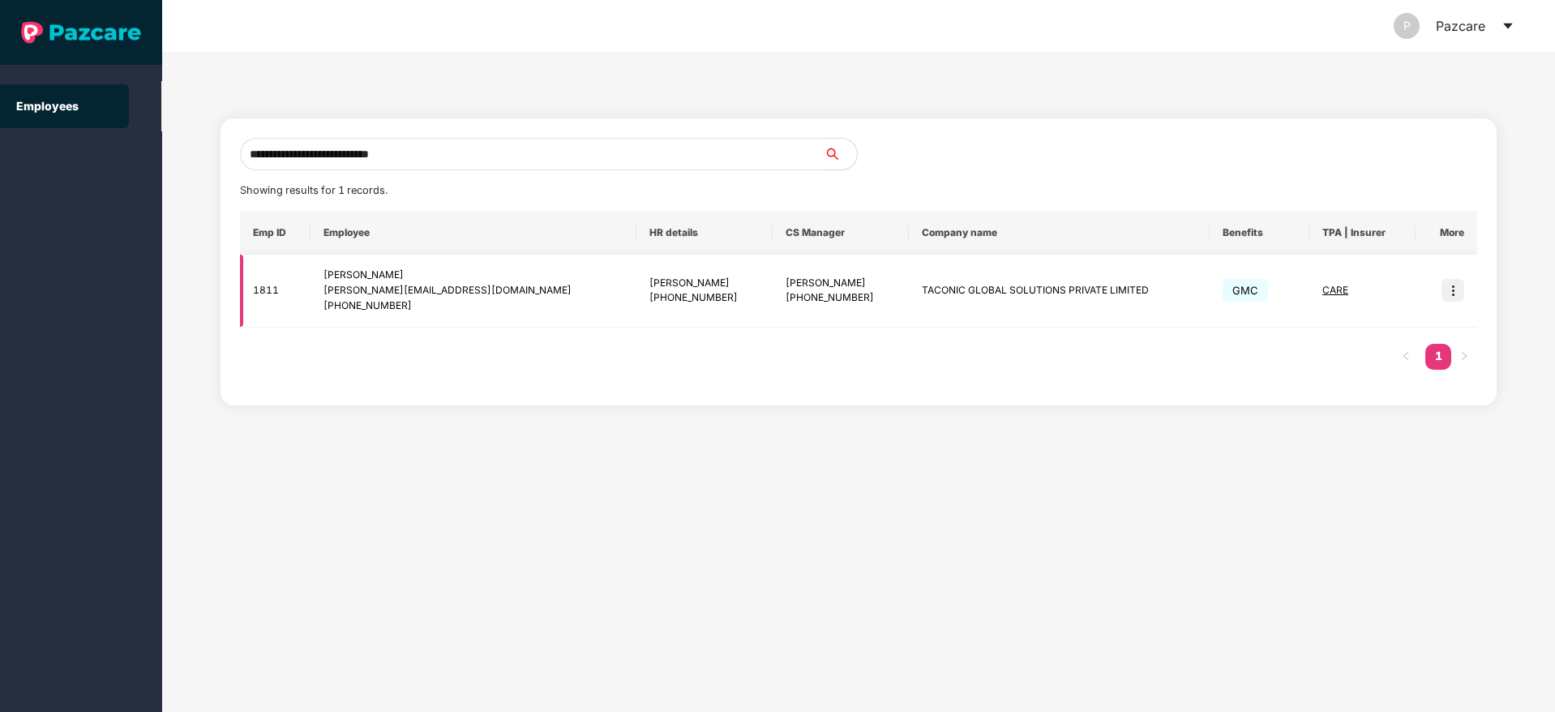
type input "**********"
click at [1448, 289] on img at bounding box center [1453, 290] width 23 height 23
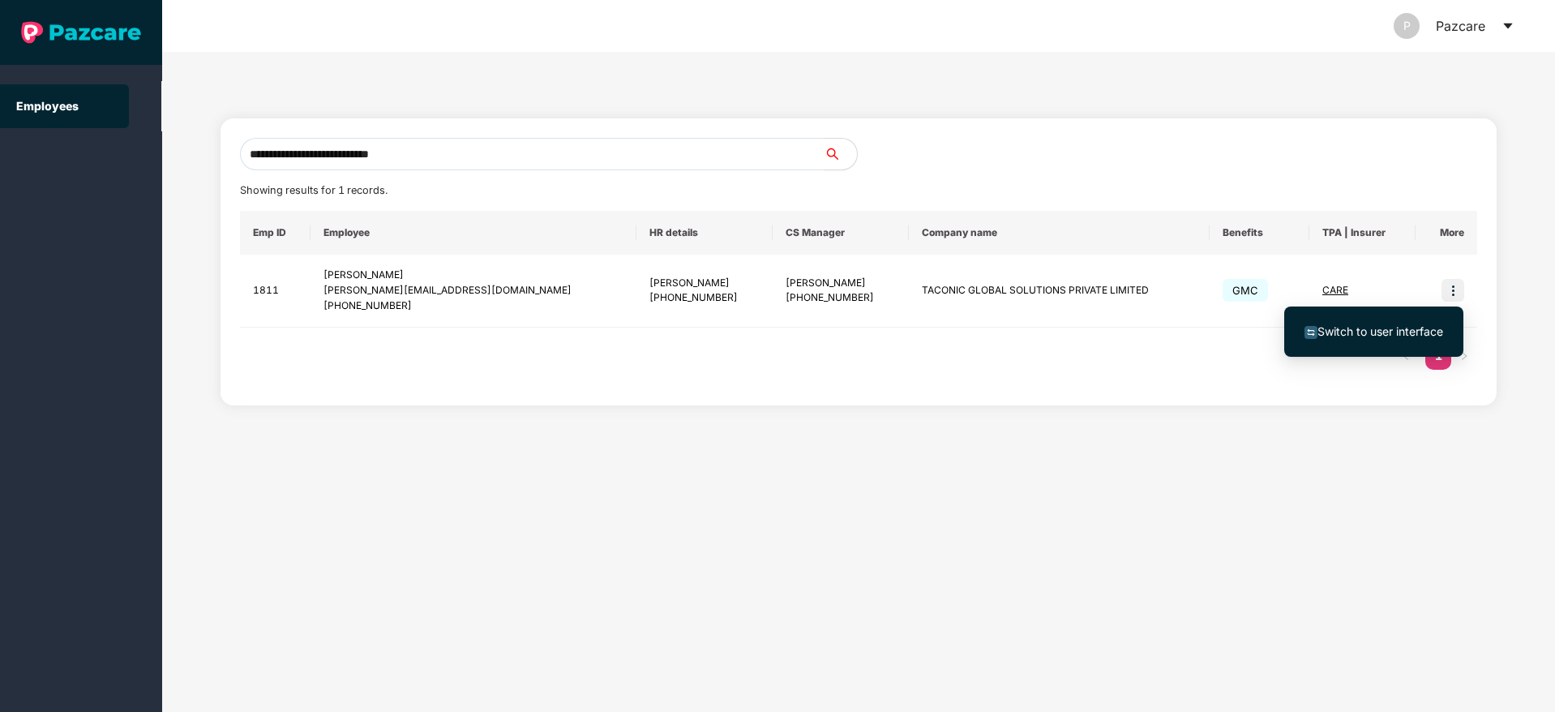
click at [1338, 328] on span "Switch to user interface" at bounding box center [1381, 331] width 126 height 14
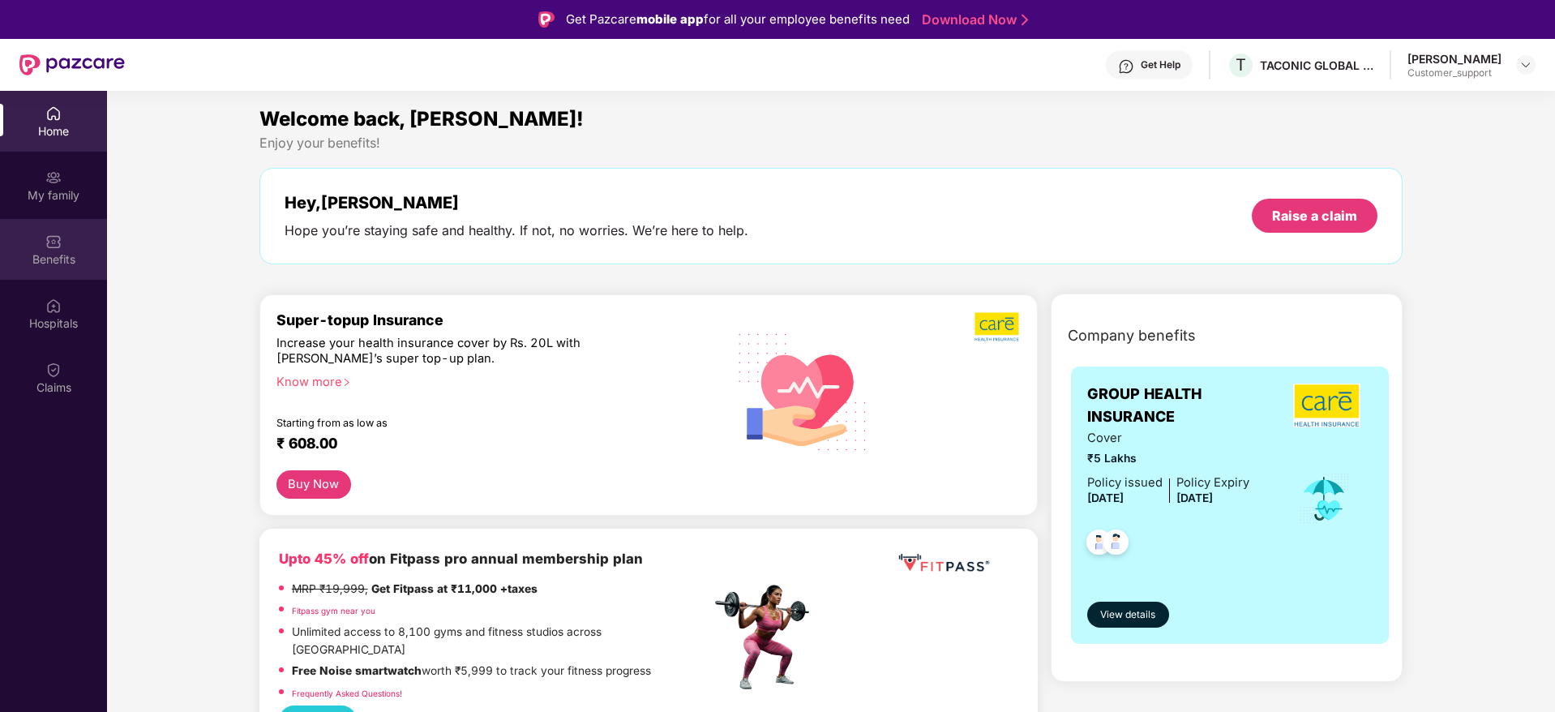
click at [25, 260] on div "Benefits" at bounding box center [53, 259] width 107 height 16
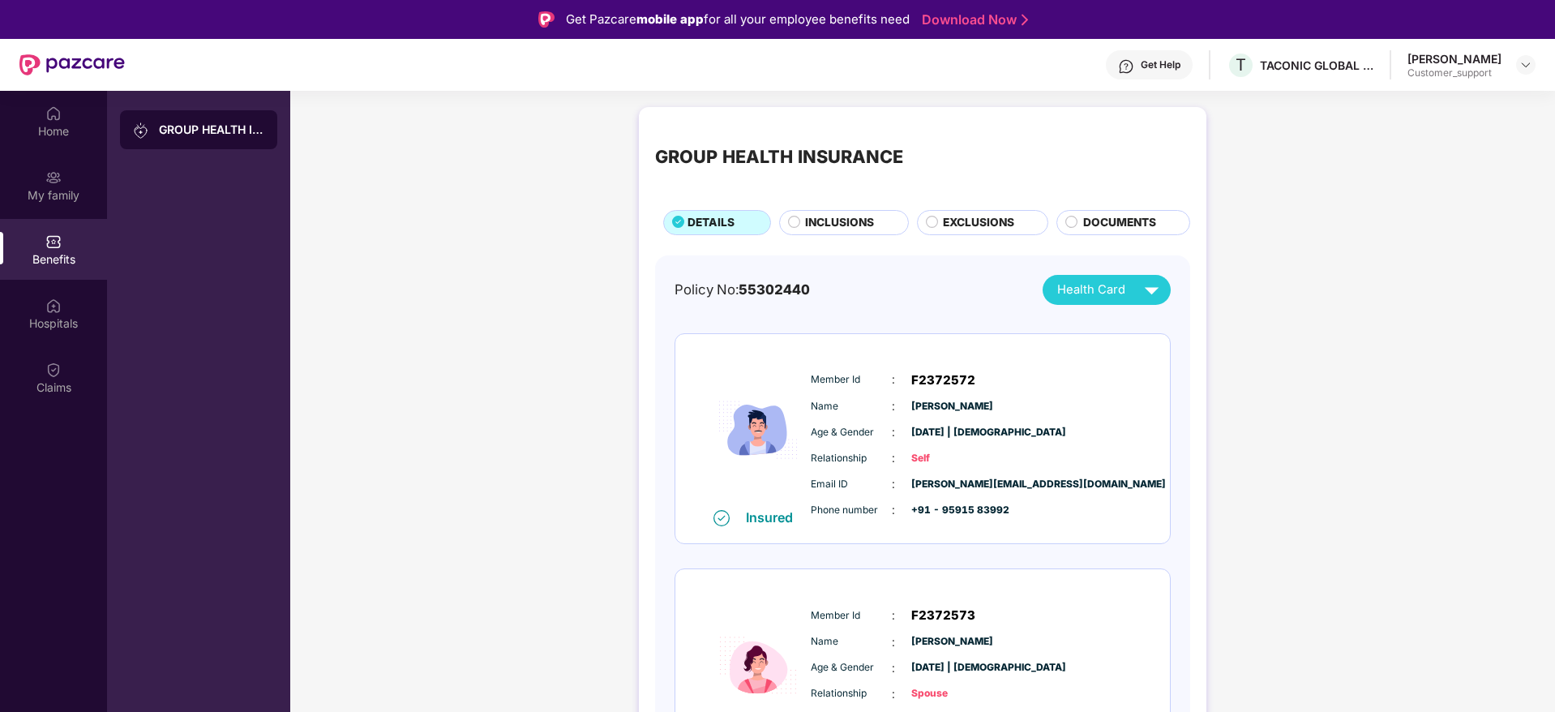
click at [983, 212] on div "EXCLUSIONS" at bounding box center [983, 222] width 132 height 25
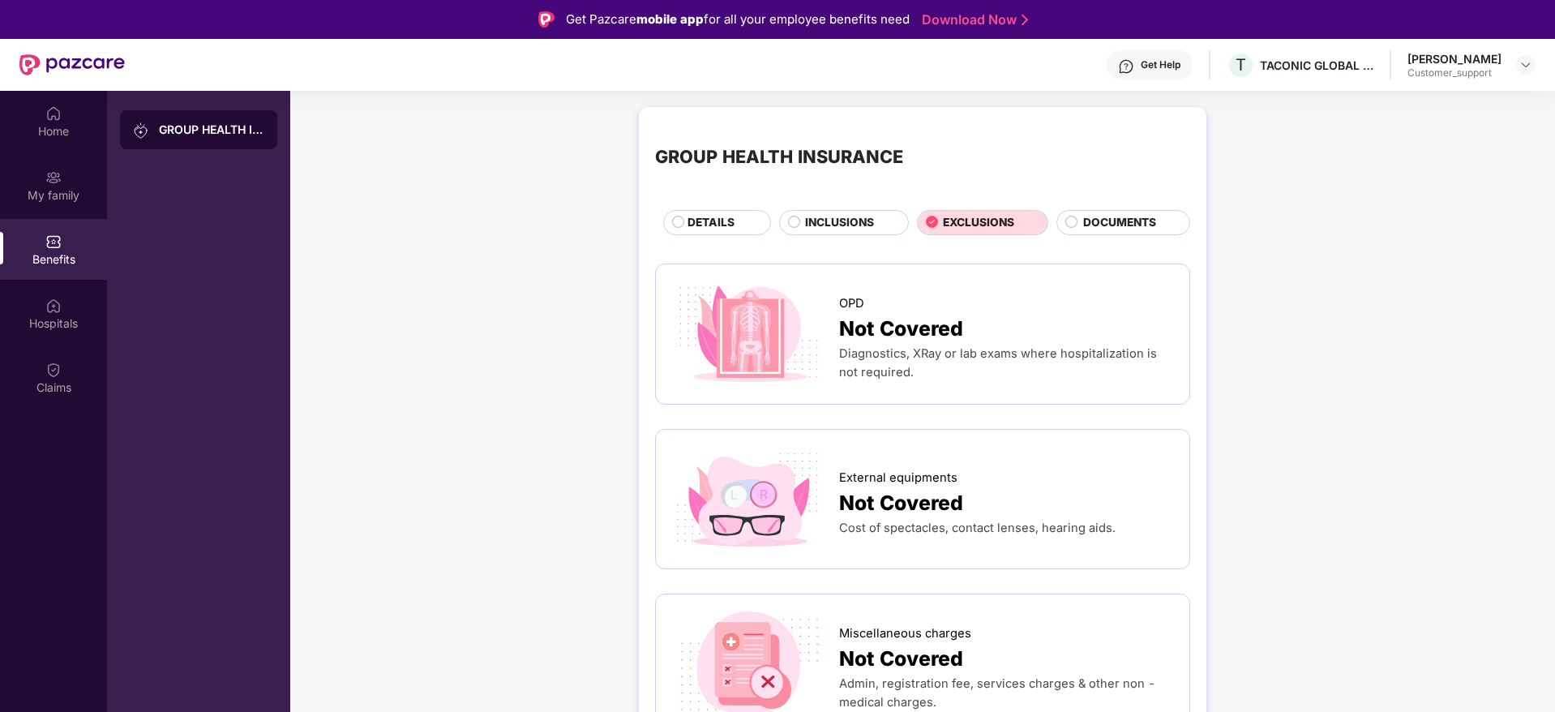
click at [1145, 217] on span "DOCUMENTS" at bounding box center [1119, 223] width 73 height 18
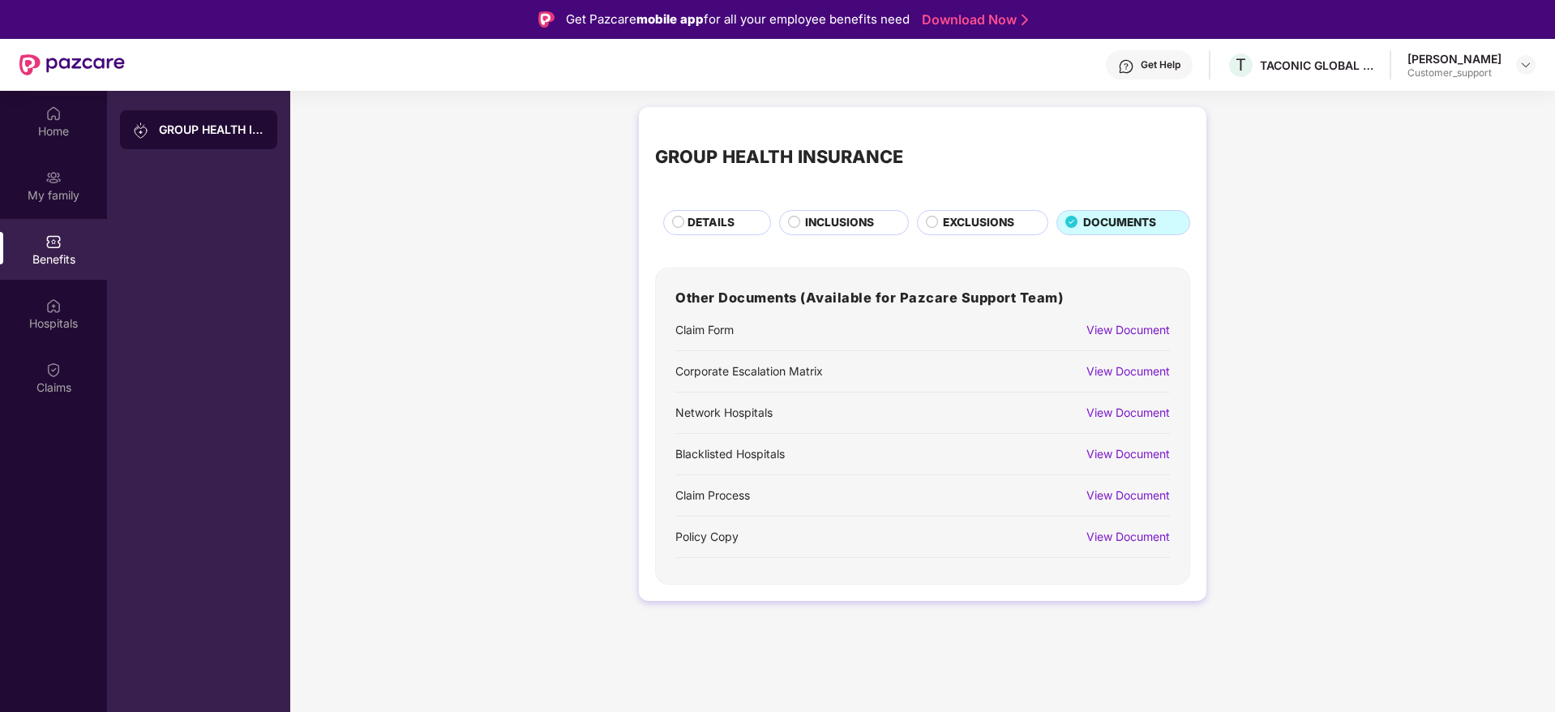
click at [1134, 536] on div "View Document" at bounding box center [1128, 537] width 84 height 18
